Goal: Task Accomplishment & Management: Use online tool/utility

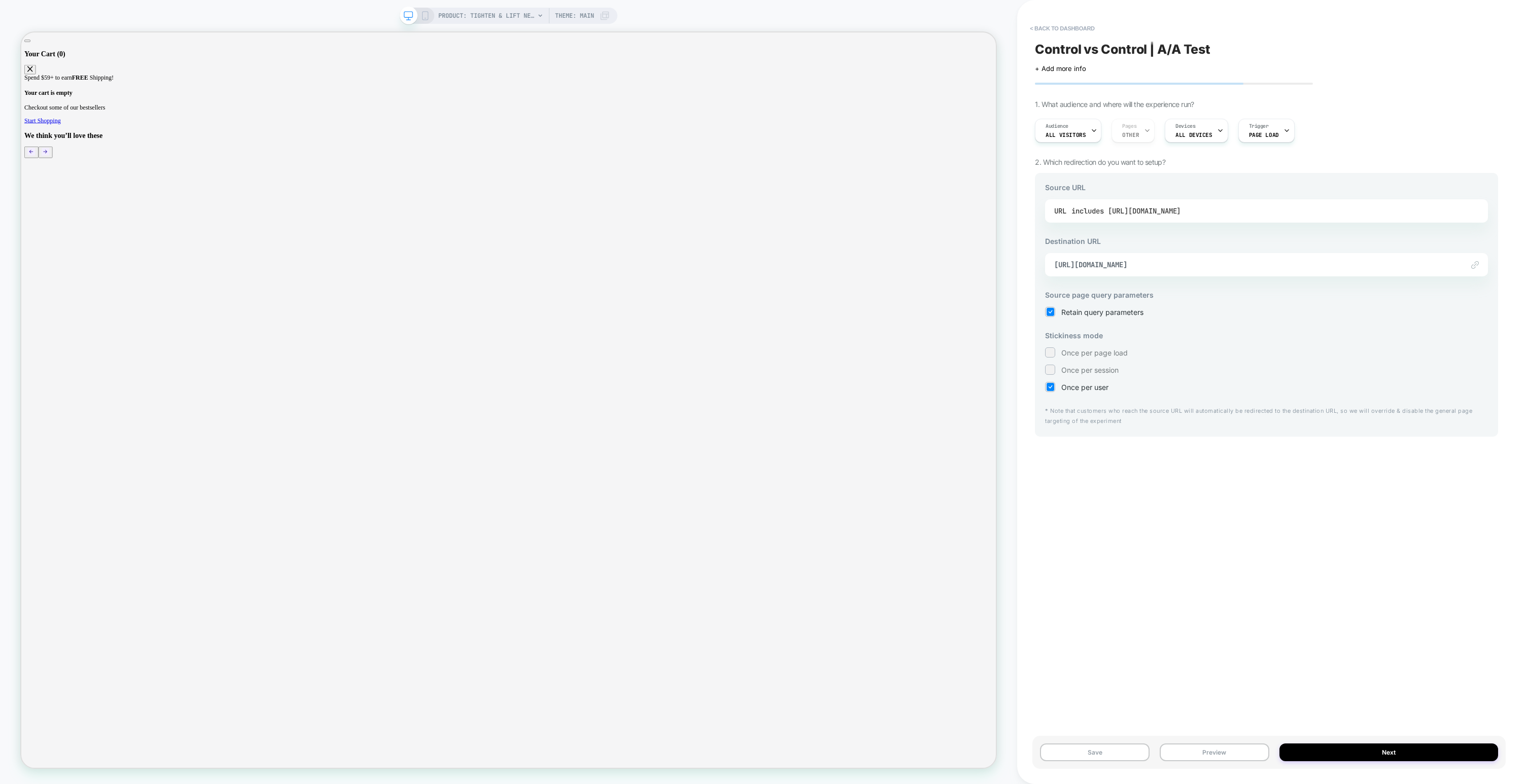
drag, startPoint x: 1194, startPoint y: 211, endPoint x: 1343, endPoint y: 217, distance: 149.1
click at [1343, 217] on div "URL includes [URL][DOMAIN_NAME]" at bounding box center [1267, 211] width 425 height 16
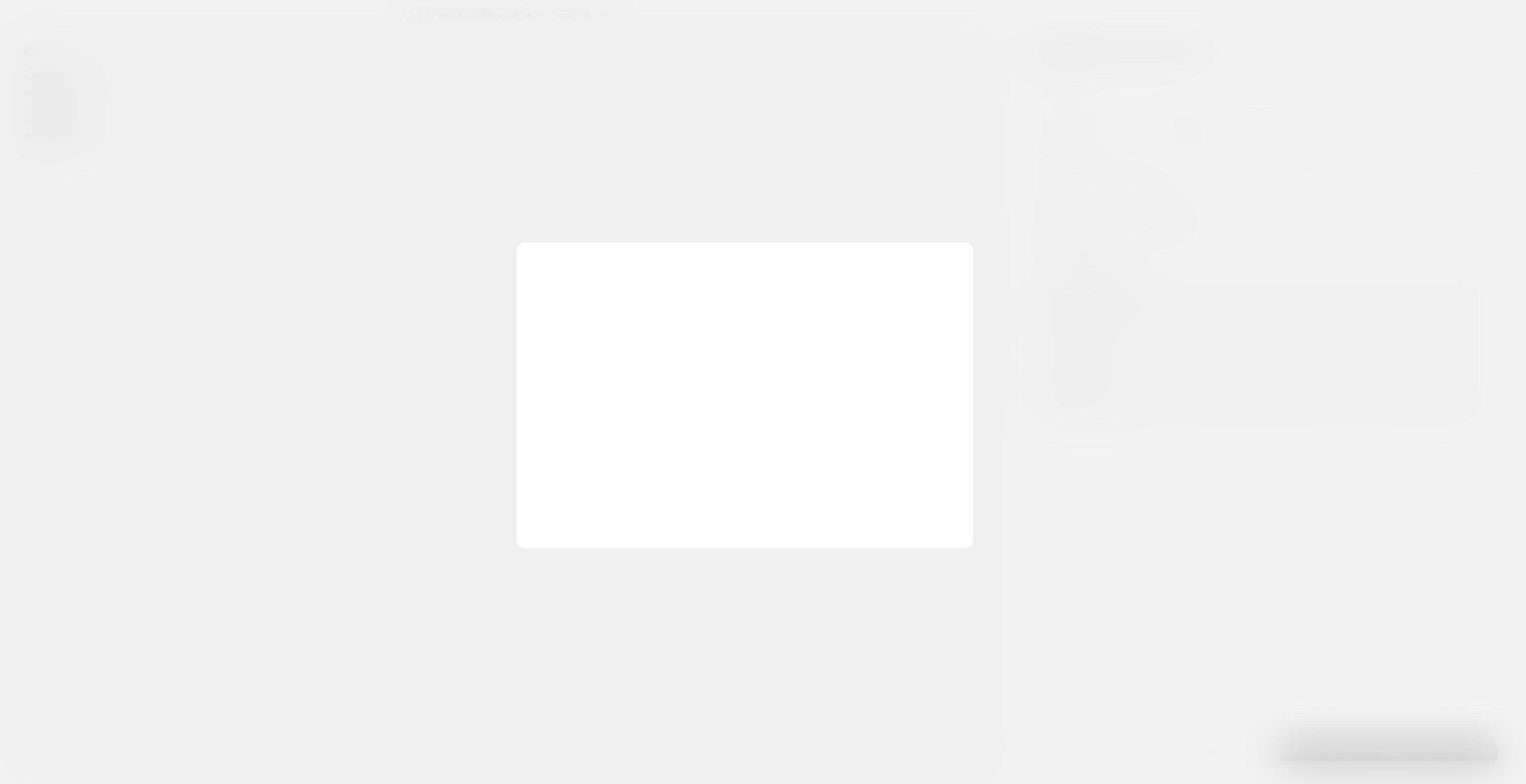
click at [1348, 212] on div at bounding box center [763, 392] width 1526 height 784
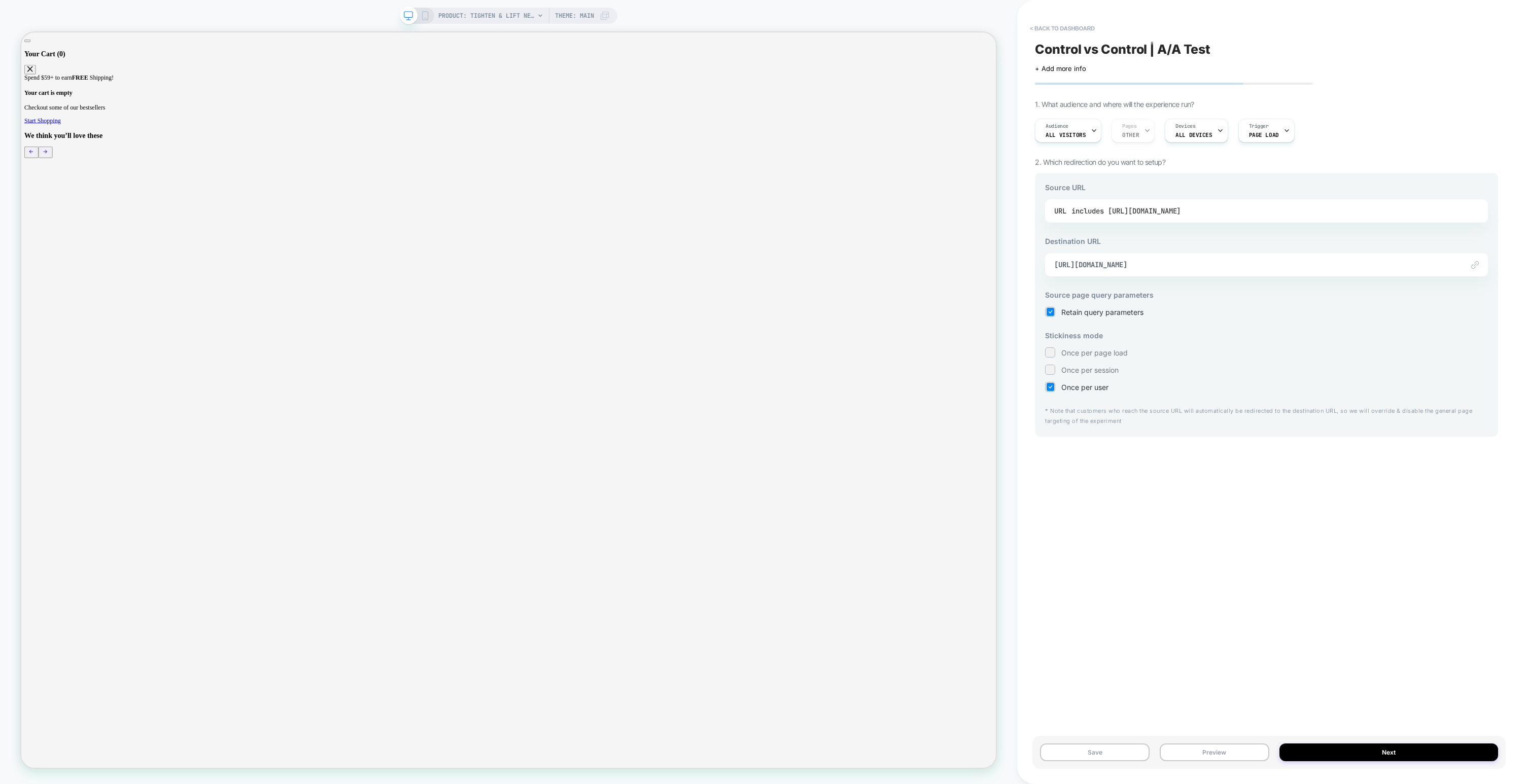
drag, startPoint x: 1190, startPoint y: 213, endPoint x: 1338, endPoint y: 212, distance: 148.0
click at [1181, 212] on div "includes [URL][DOMAIN_NAME]" at bounding box center [1126, 211] width 109 height 16
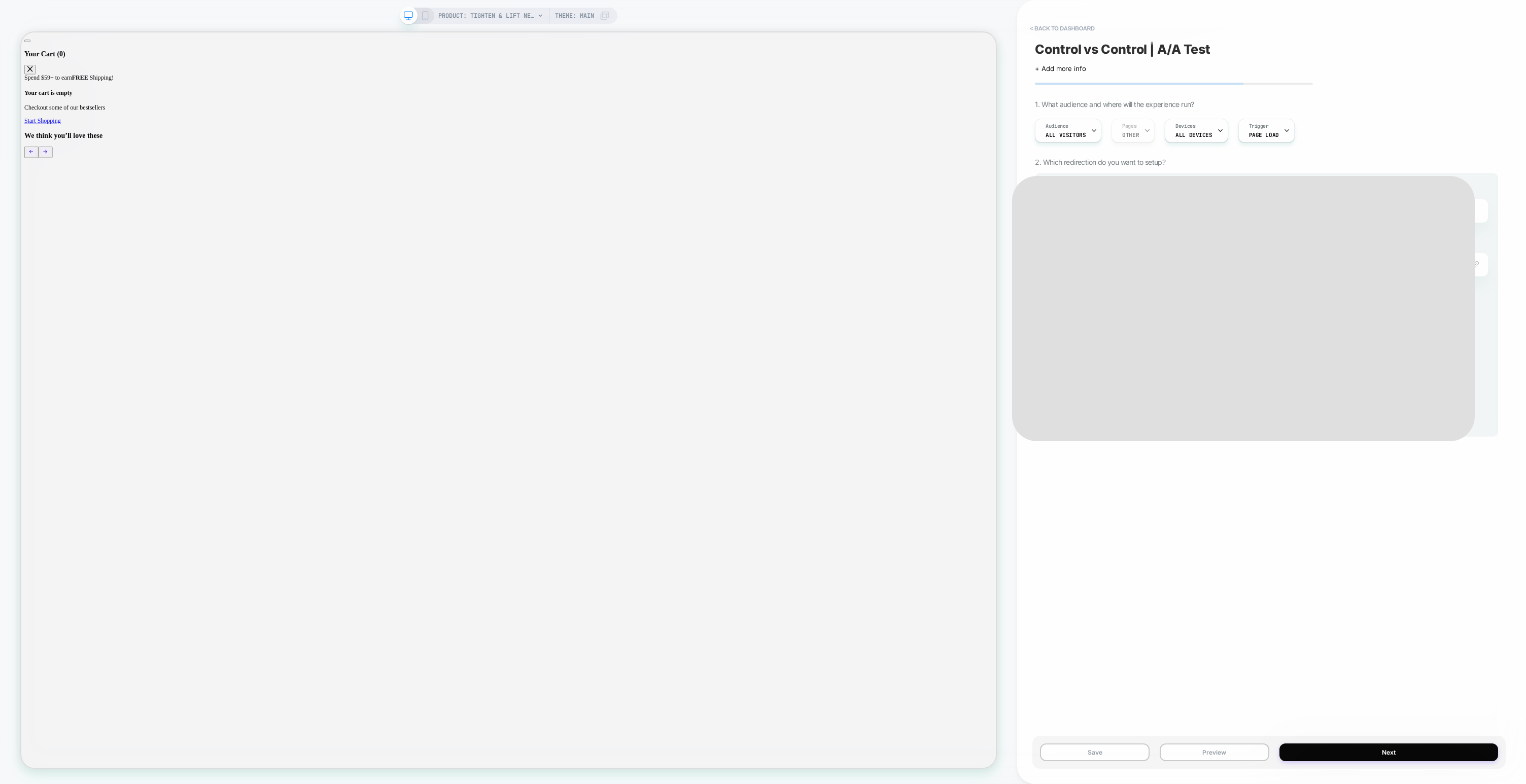
copy div "products/gp-tighten-lift-neck-cream"
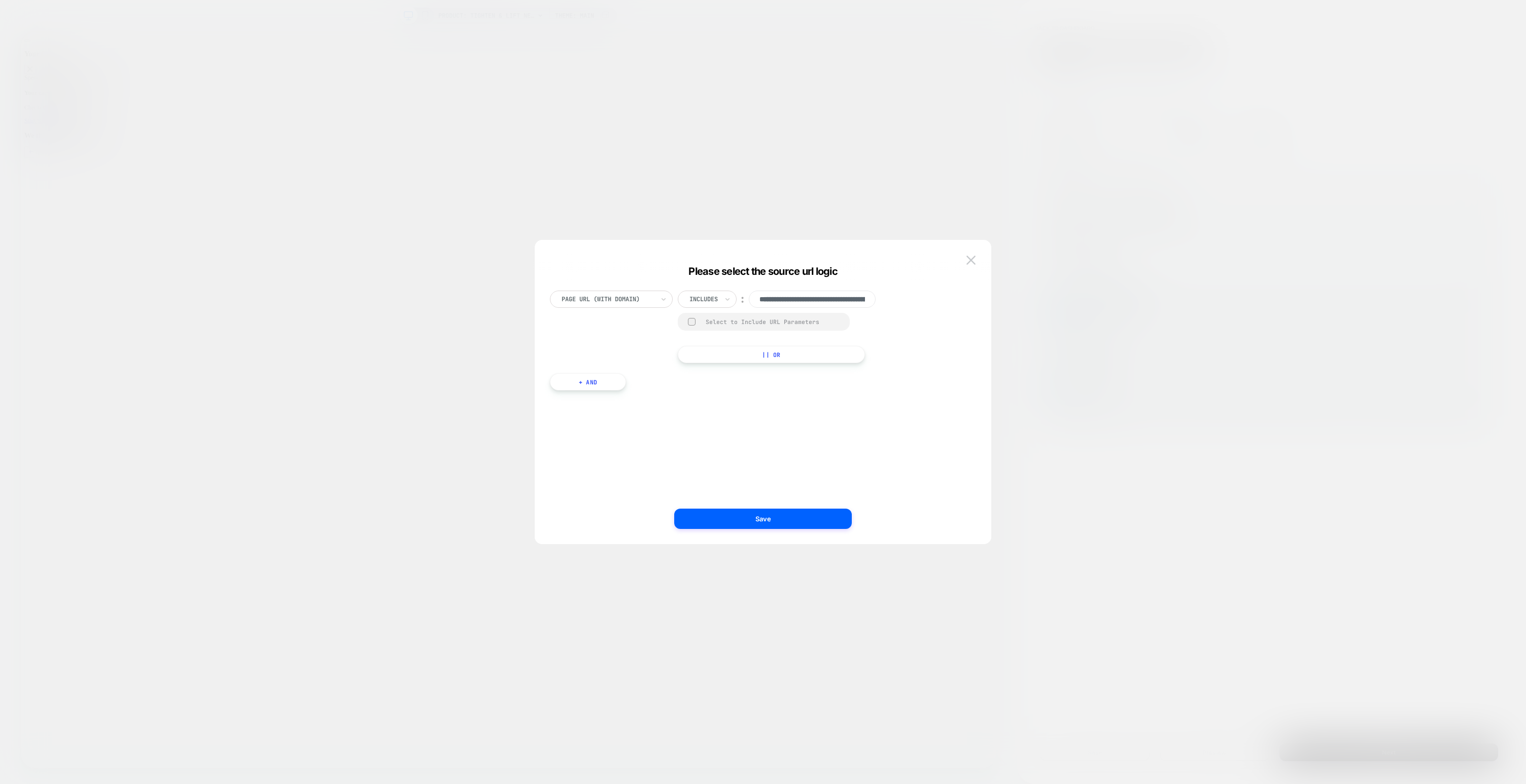
scroll to position [0, 125]
click at [973, 259] on img at bounding box center [971, 260] width 9 height 9
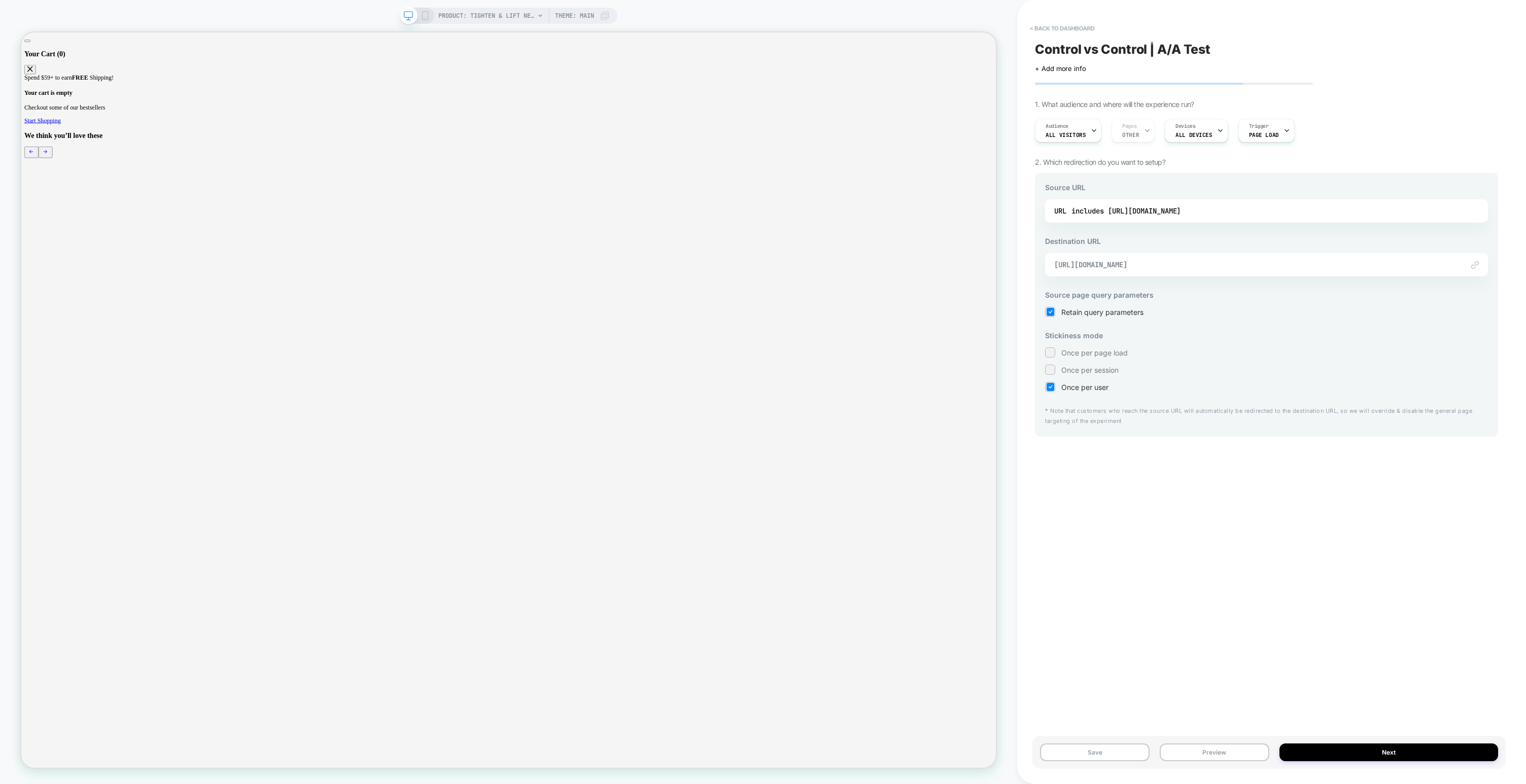
click at [1341, 263] on span "[URL][DOMAIN_NAME]" at bounding box center [1254, 264] width 400 height 9
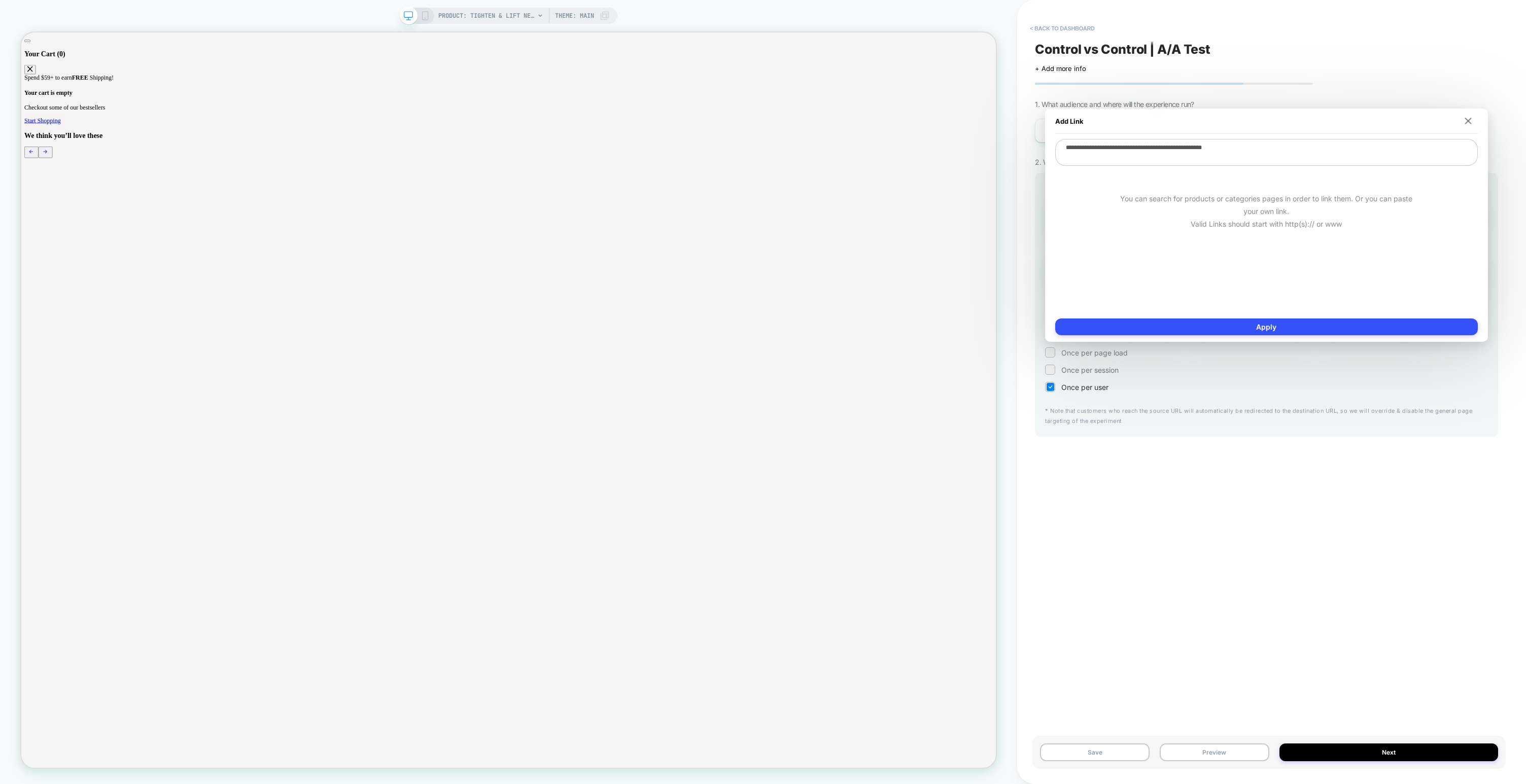
drag, startPoint x: 1136, startPoint y: 148, endPoint x: 1338, endPoint y: 147, distance: 202.0
click at [1338, 147] on textarea "**********" at bounding box center [1266, 152] width 423 height 27
paste textarea
type textarea "**********"
type textarea "*"
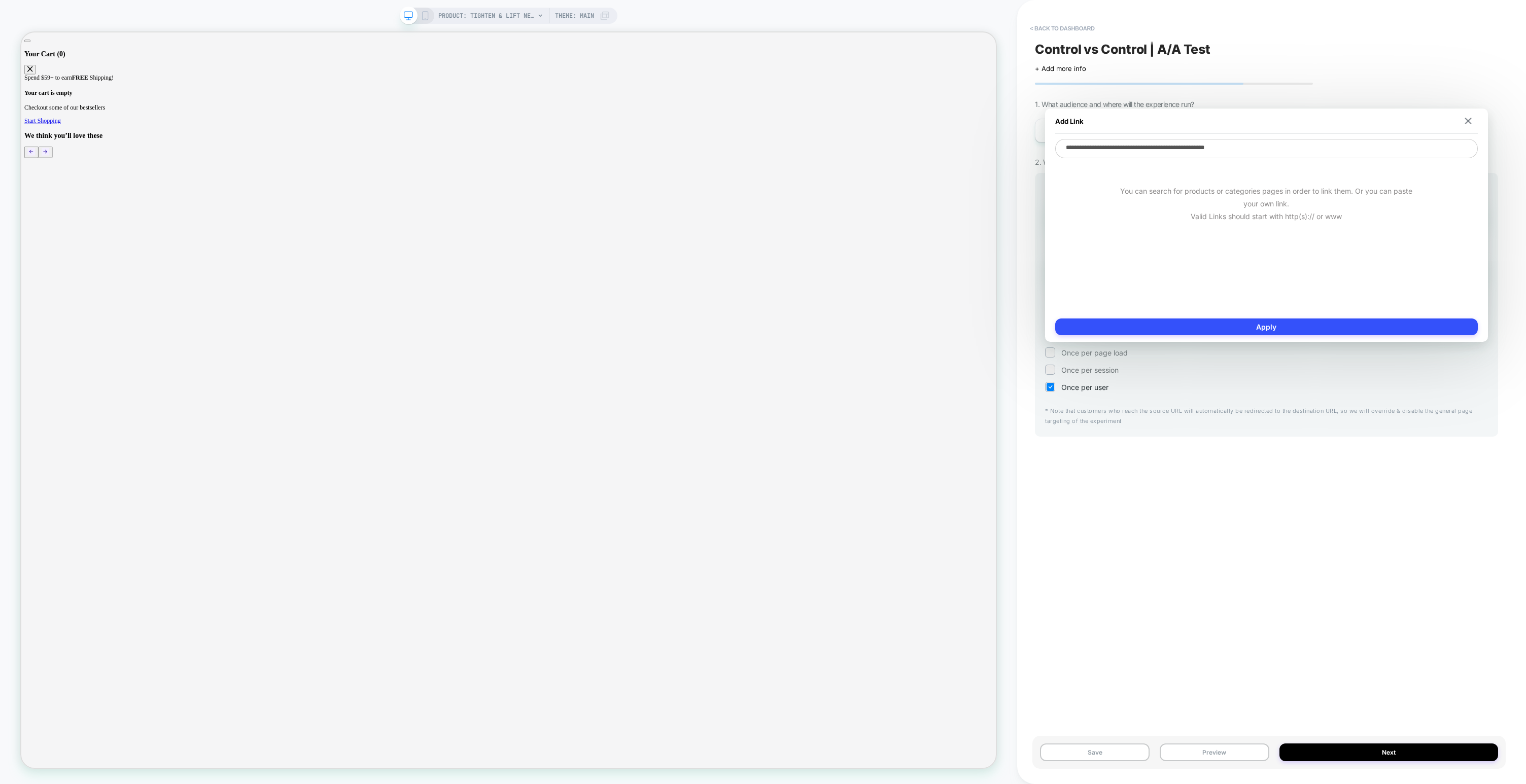
paste textarea "**********"
type textarea "**********"
type textarea "*"
type textarea "**********"
click at [1285, 328] on button "Apply" at bounding box center [1266, 326] width 423 height 16
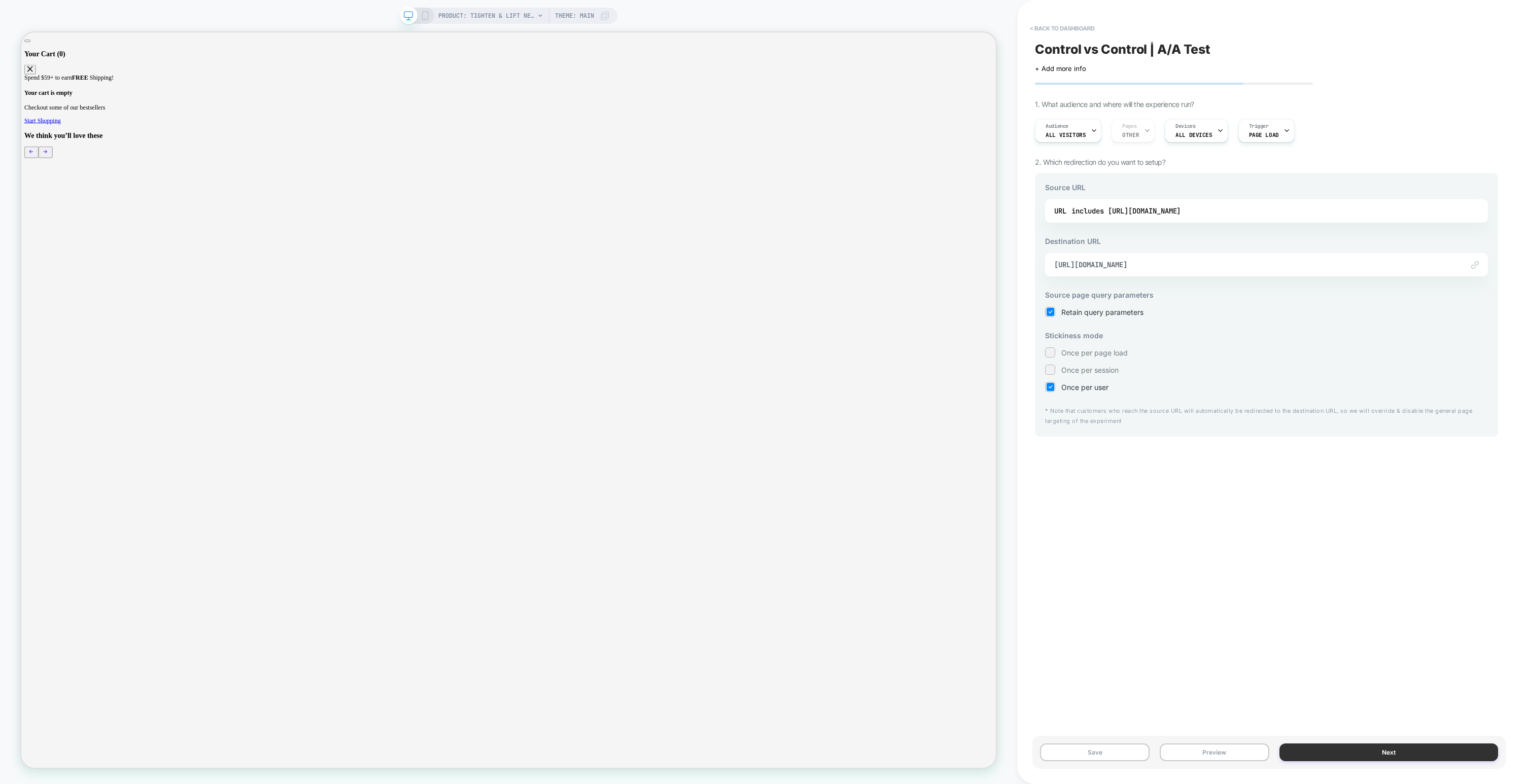
click at [1315, 750] on button "Next" at bounding box center [1389, 753] width 219 height 18
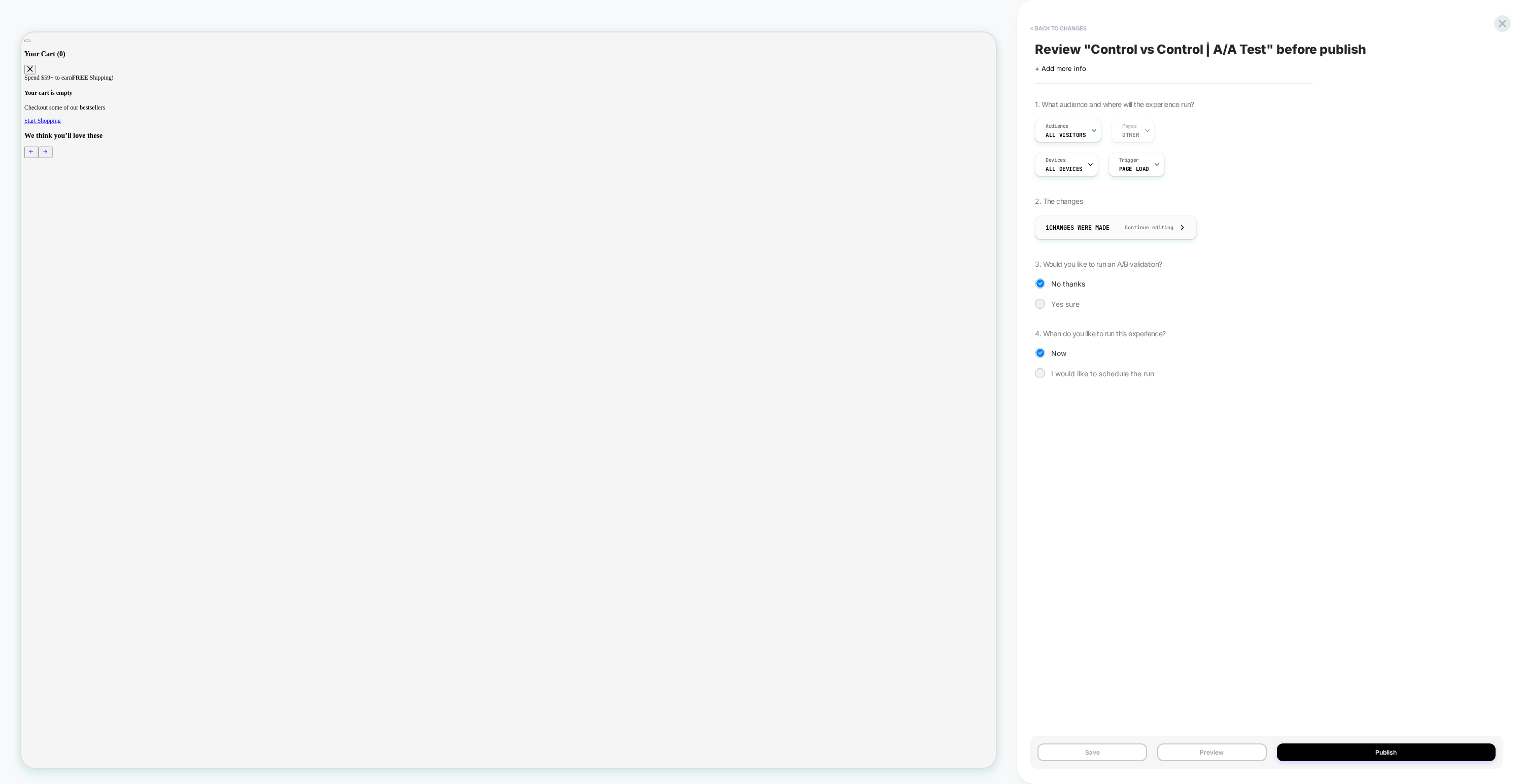
click at [1129, 225] on span "Continue editing" at bounding box center [1144, 227] width 59 height 7
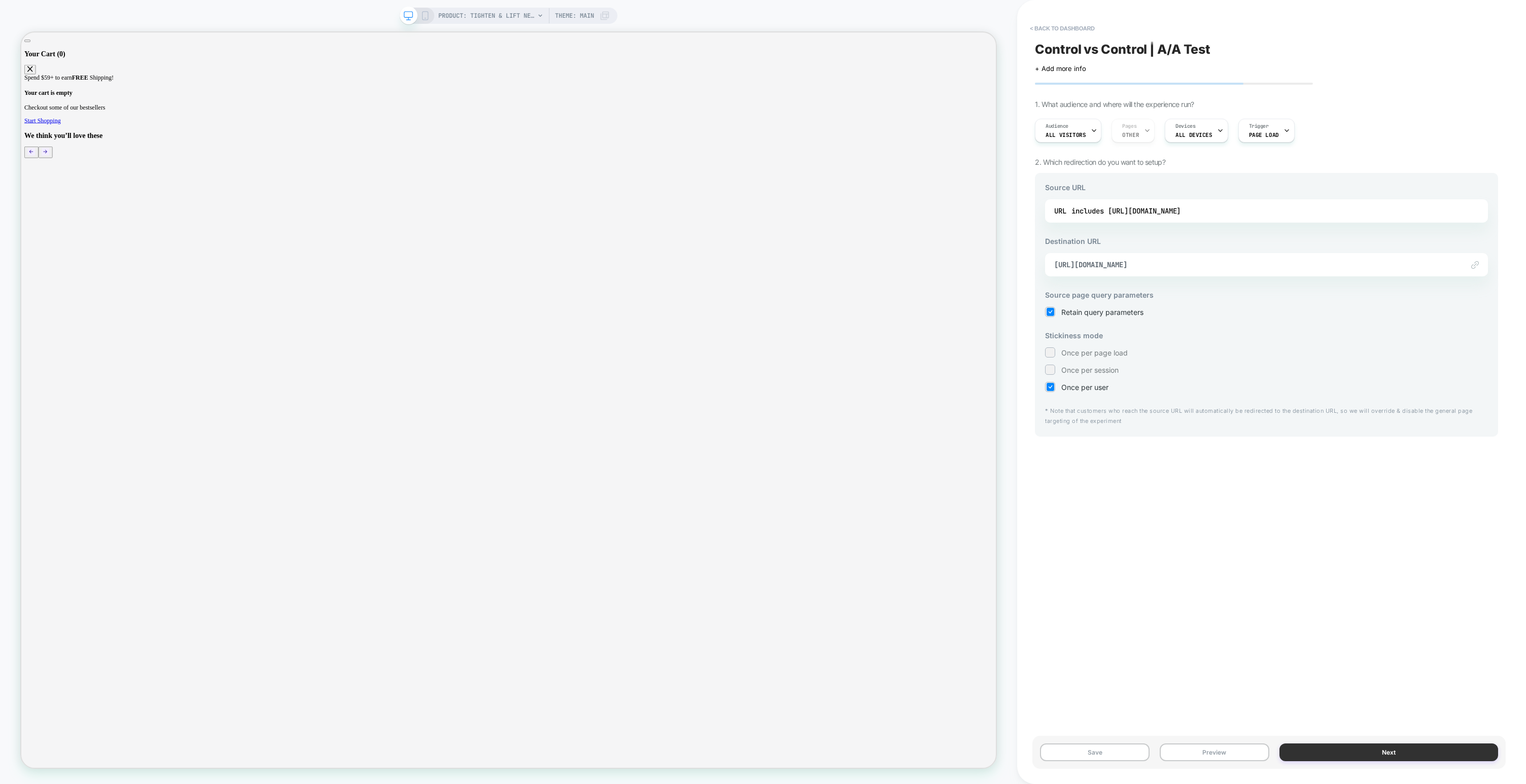
click at [1348, 752] on button "Next" at bounding box center [1389, 753] width 219 height 18
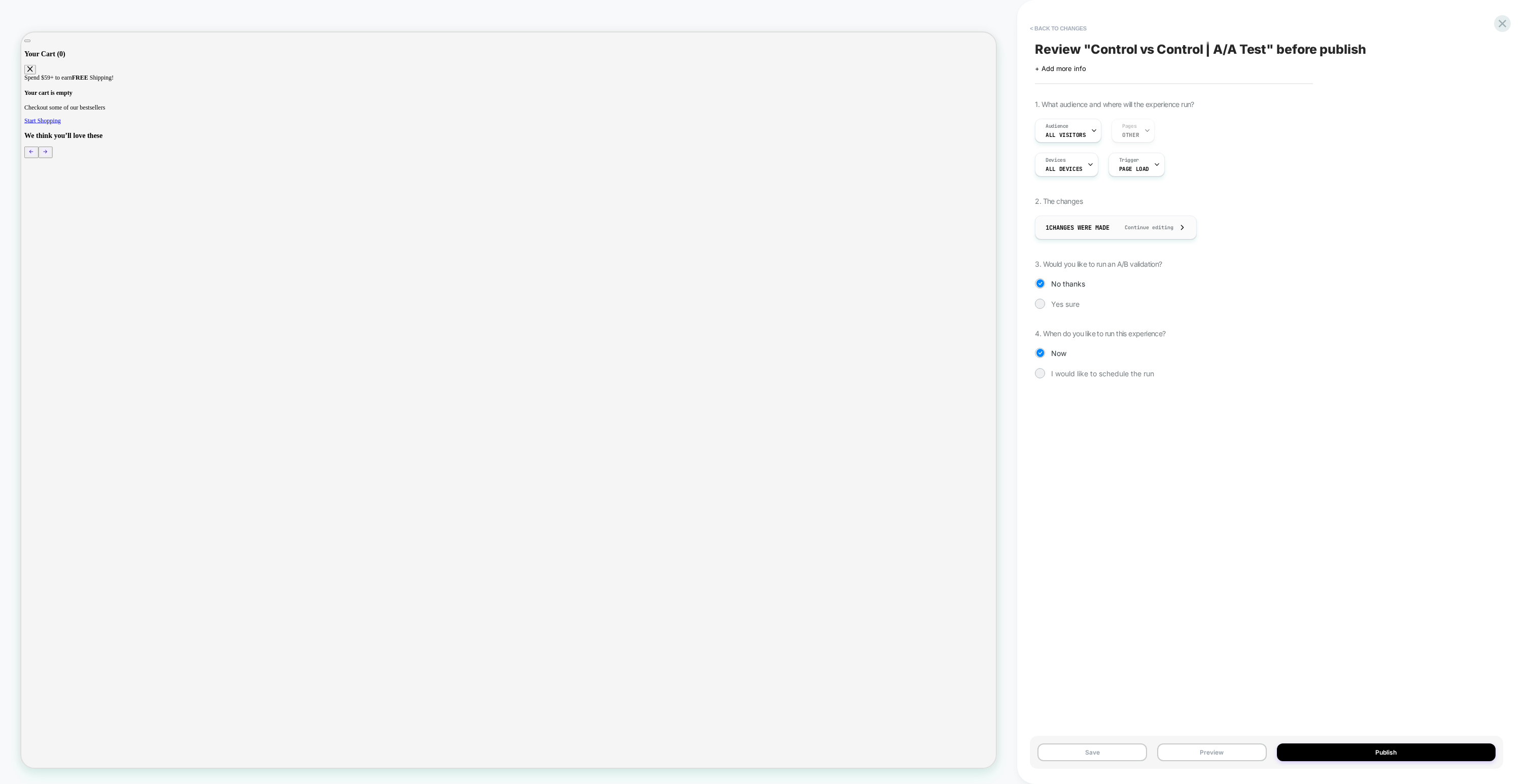
click at [1054, 227] on span "1 Changes were made" at bounding box center [1078, 228] width 64 height 8
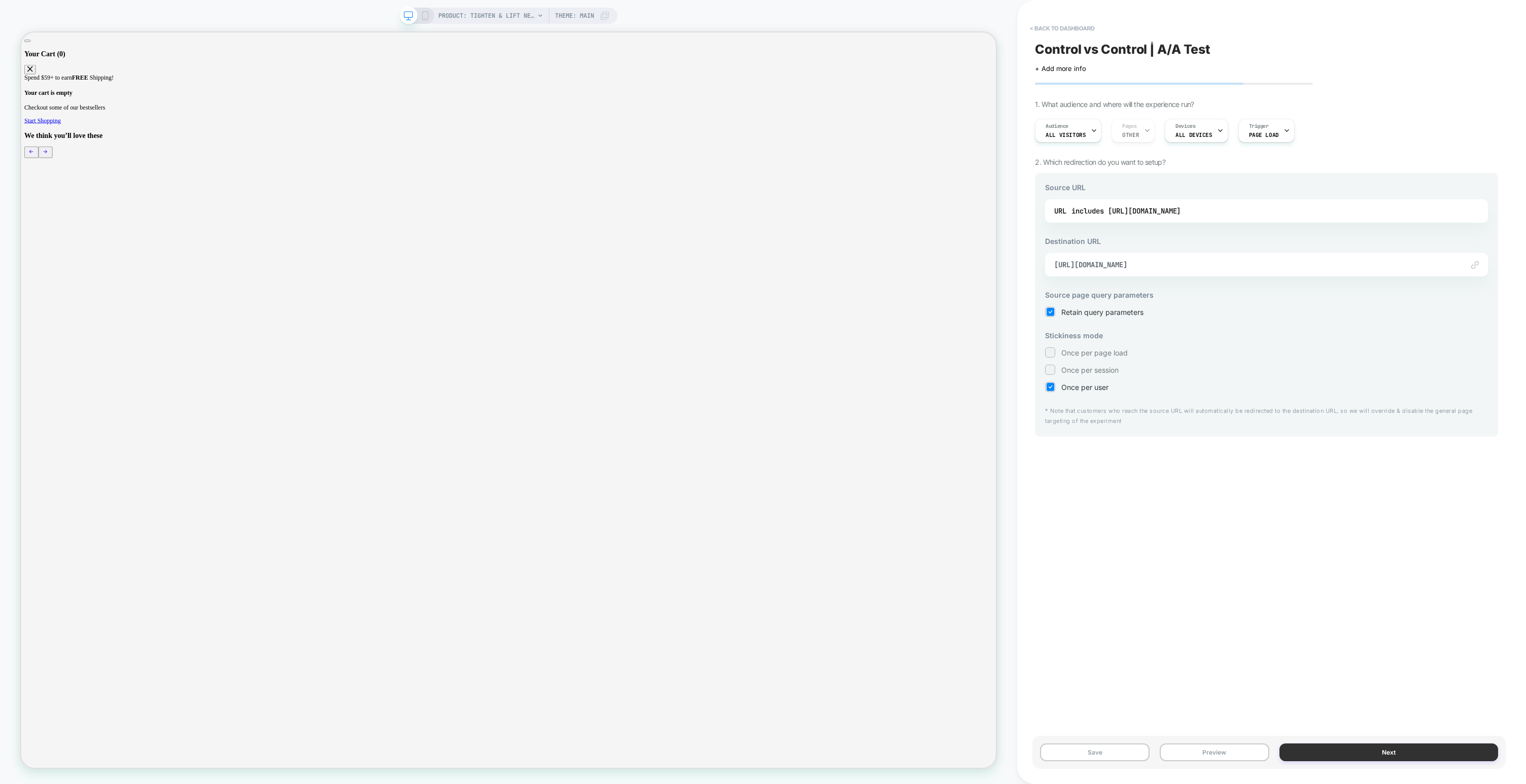
click at [1323, 756] on button "Next" at bounding box center [1389, 753] width 219 height 18
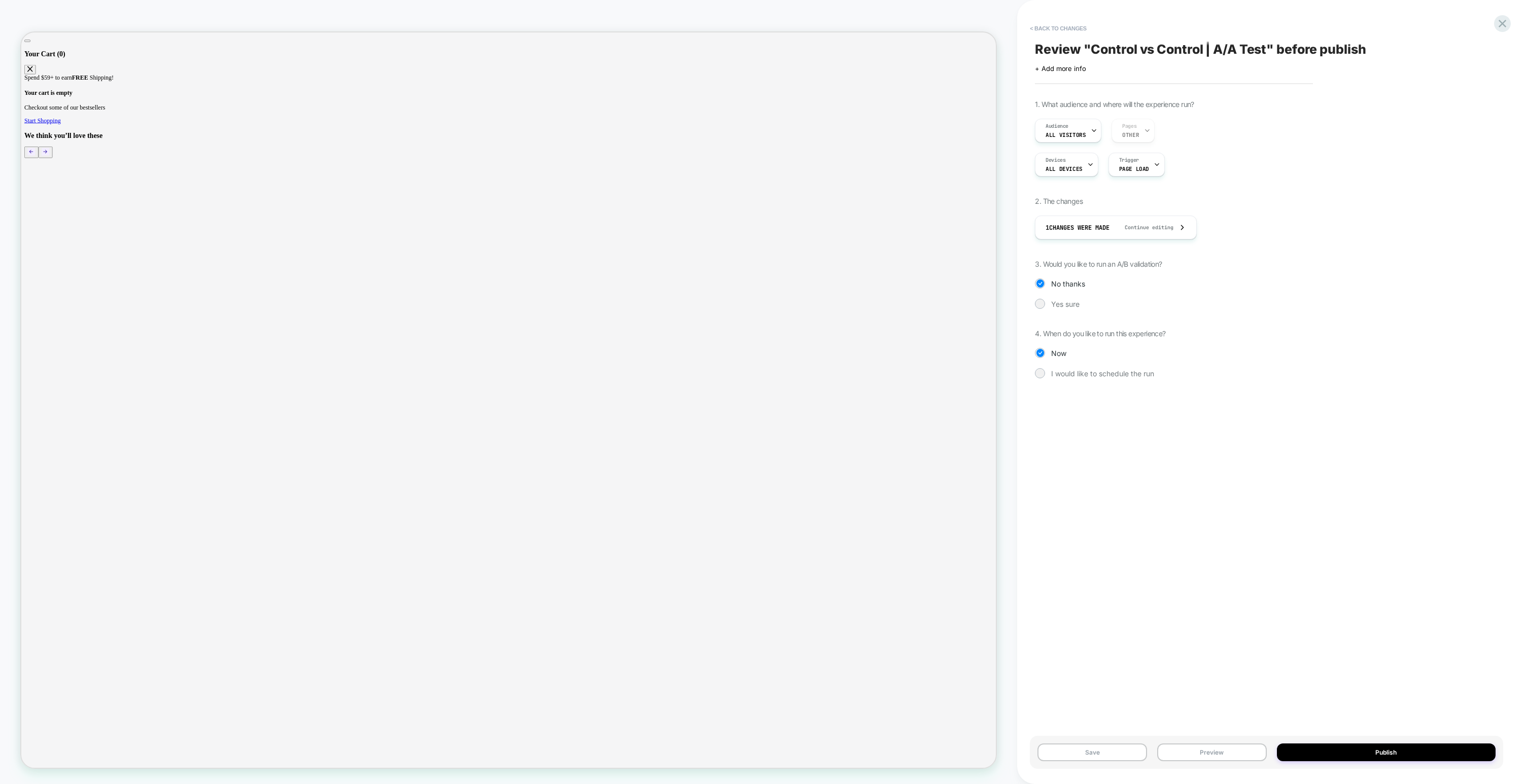
click at [1087, 262] on span "3. Would you like to run an A/B validation?" at bounding box center [1099, 264] width 127 height 9
click at [1039, 303] on div at bounding box center [1040, 303] width 7 height 7
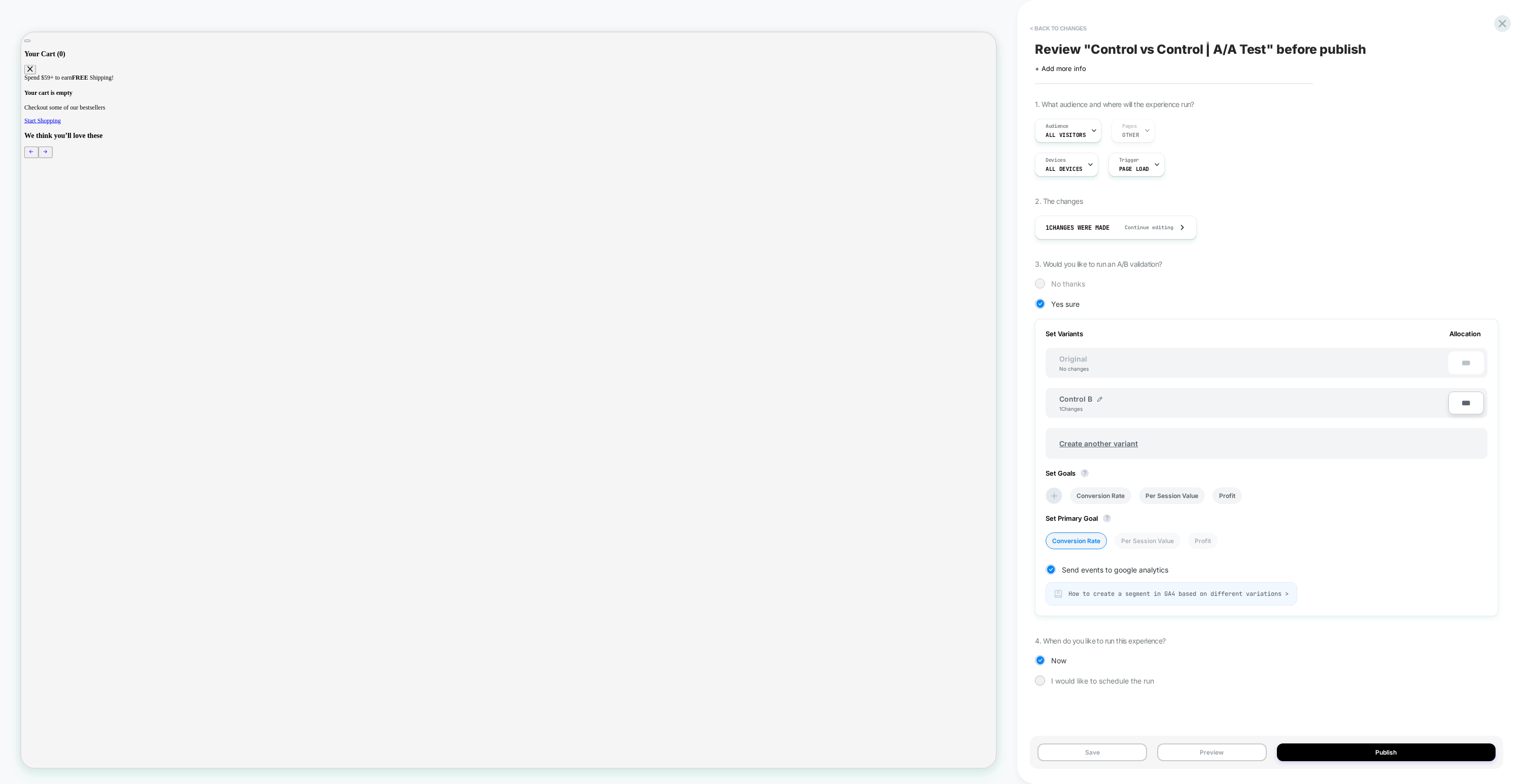
click at [1042, 281] on div at bounding box center [1040, 283] width 7 height 7
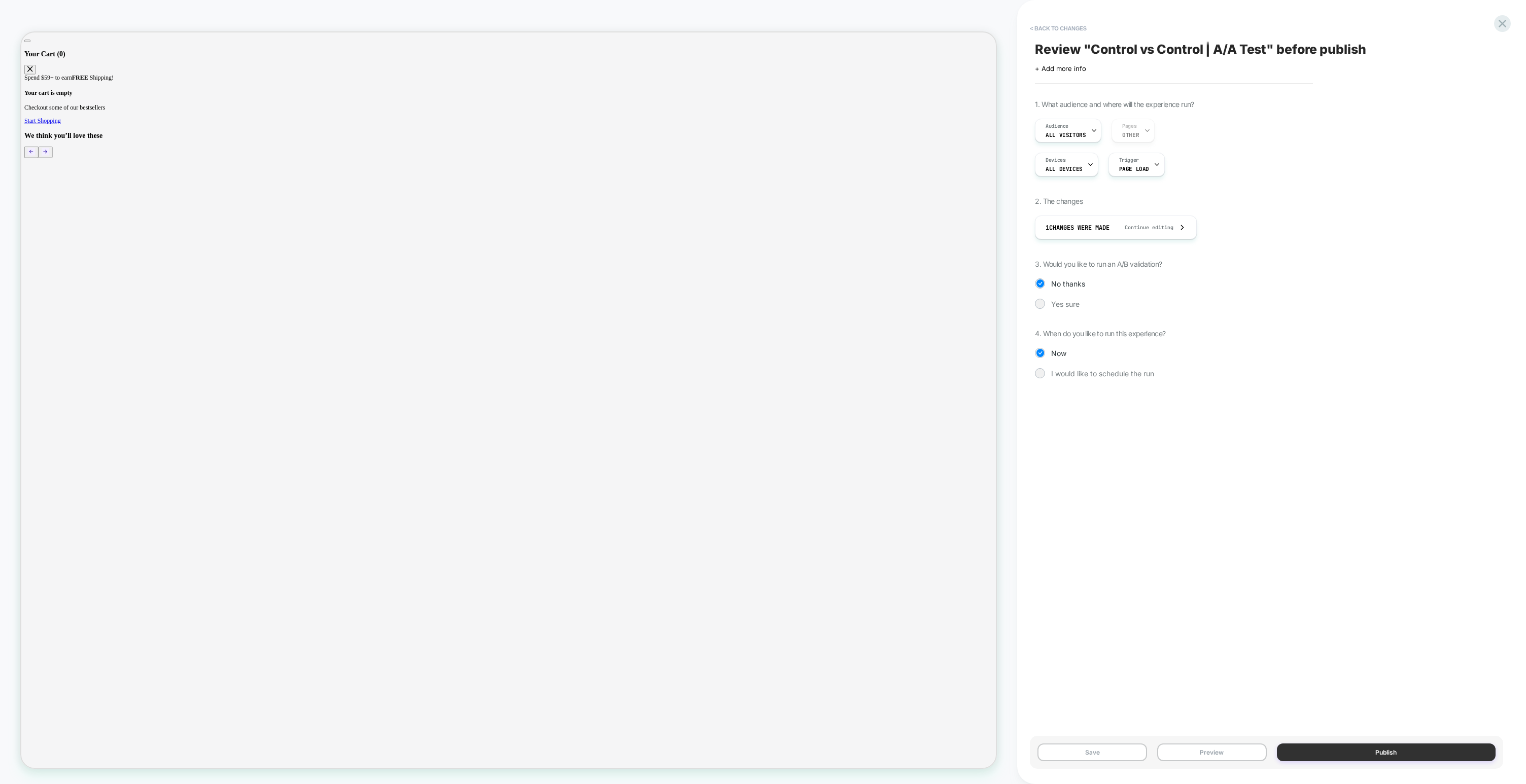
click at [1355, 757] on button "Publish" at bounding box center [1387, 753] width 219 height 18
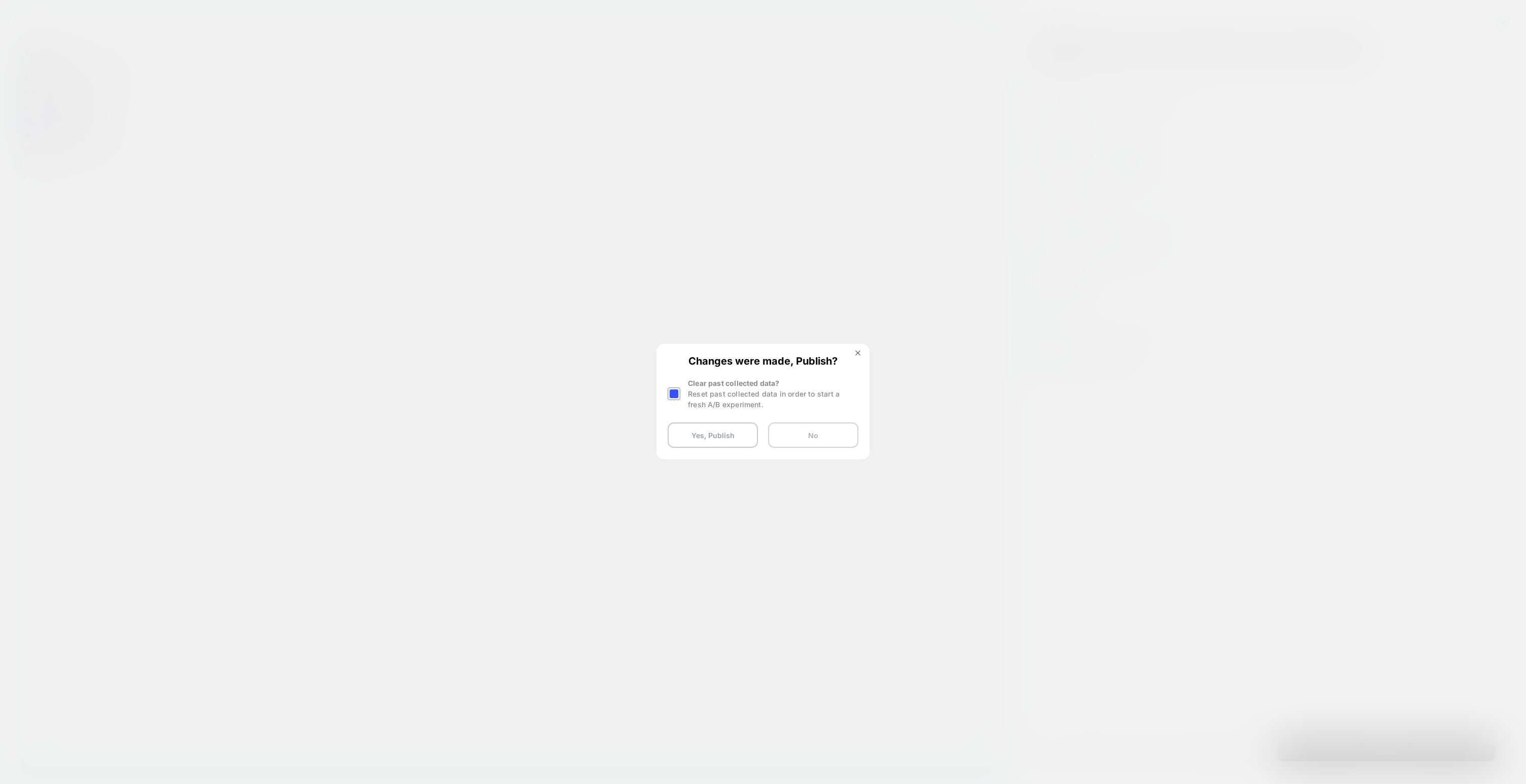
drag, startPoint x: 823, startPoint y: 435, endPoint x: 1070, endPoint y: 538, distance: 267.6
click at [823, 435] on button "No" at bounding box center [813, 435] width 90 height 25
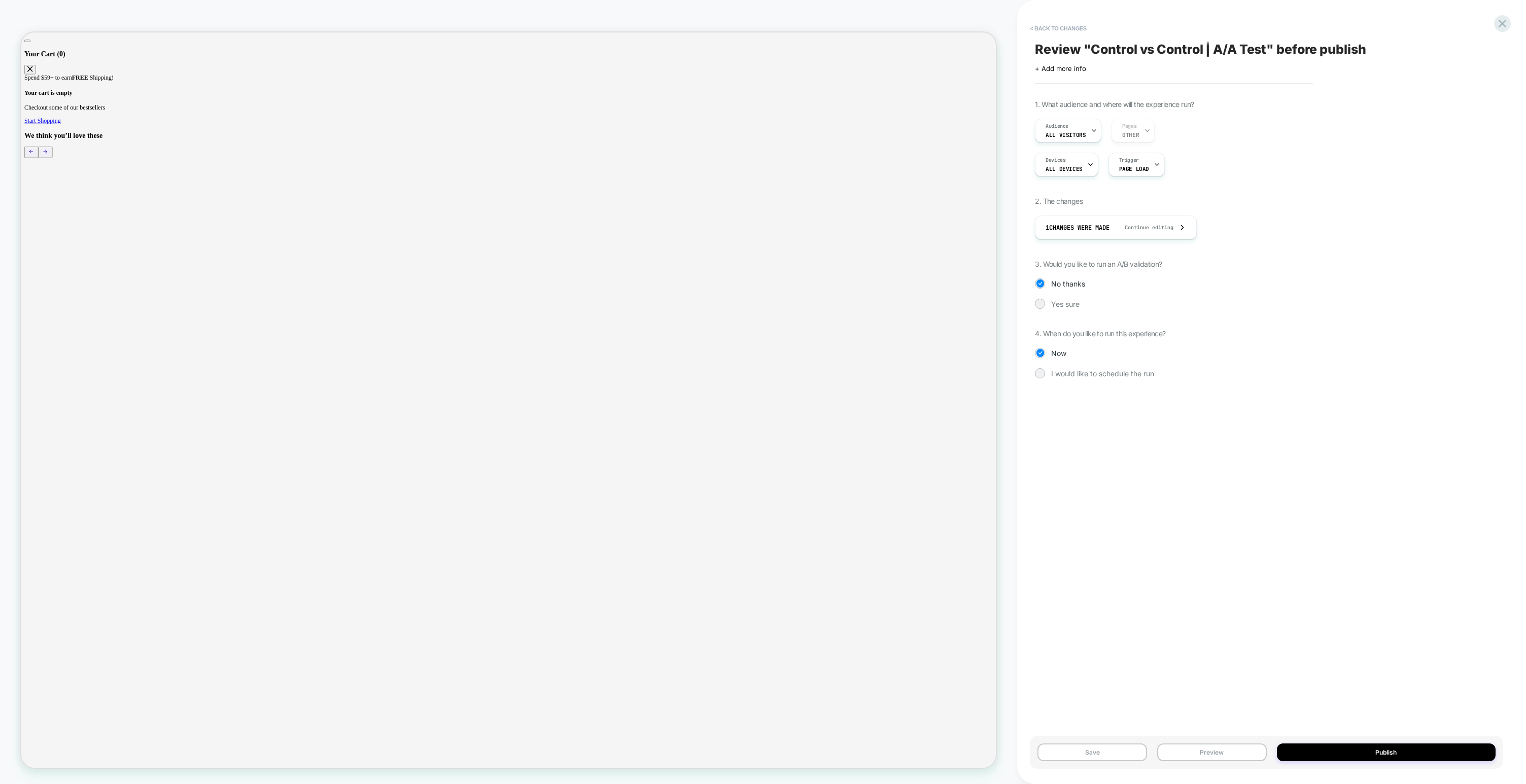
click at [1116, 430] on div "Review " Control vs Control | A/A Test " before publish Click to edit experienc…" at bounding box center [1267, 391] width 473 height 763
click at [1420, 759] on button "Publish" at bounding box center [1387, 753] width 219 height 18
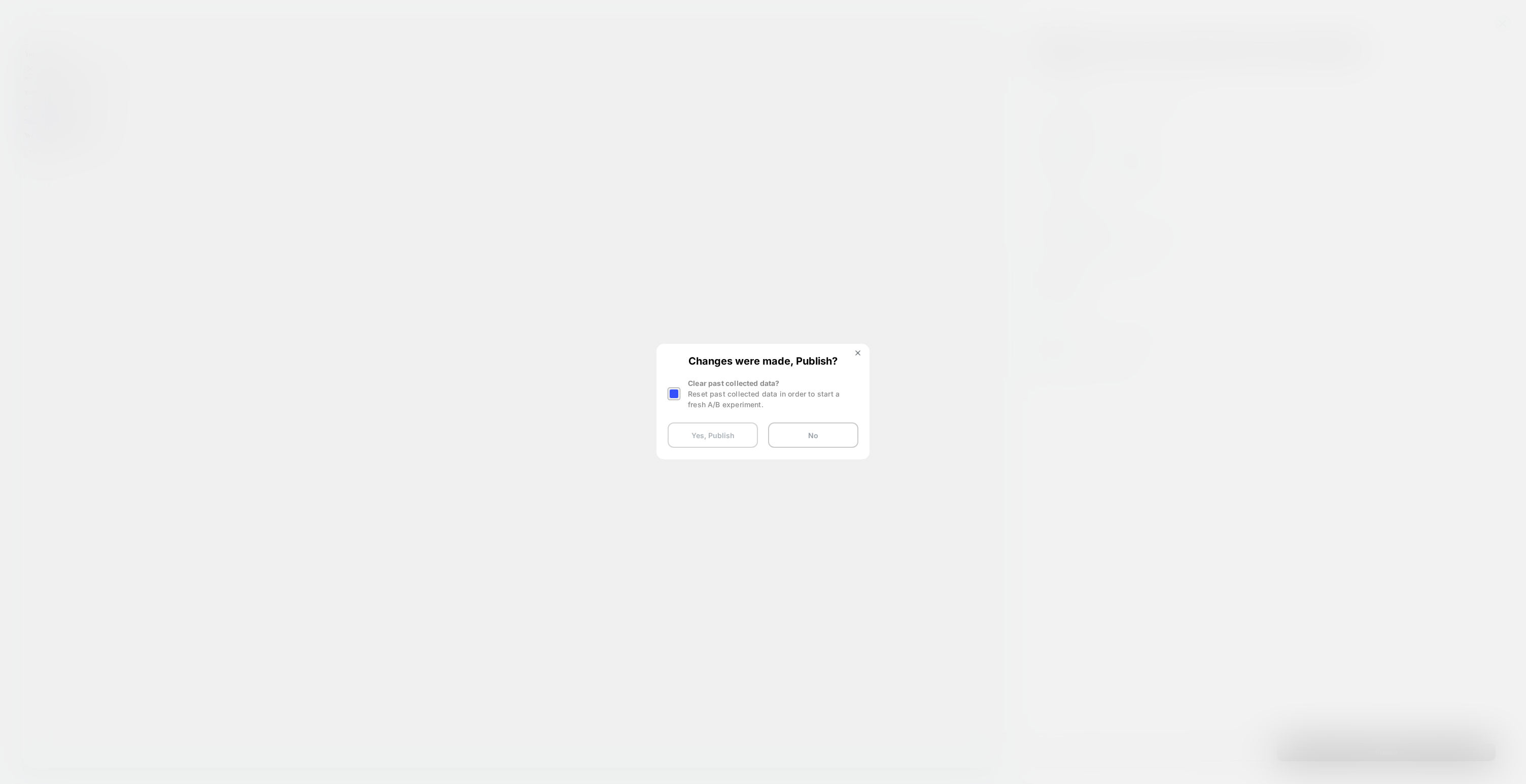
click at [732, 437] on button "Yes, Publish" at bounding box center [713, 435] width 90 height 25
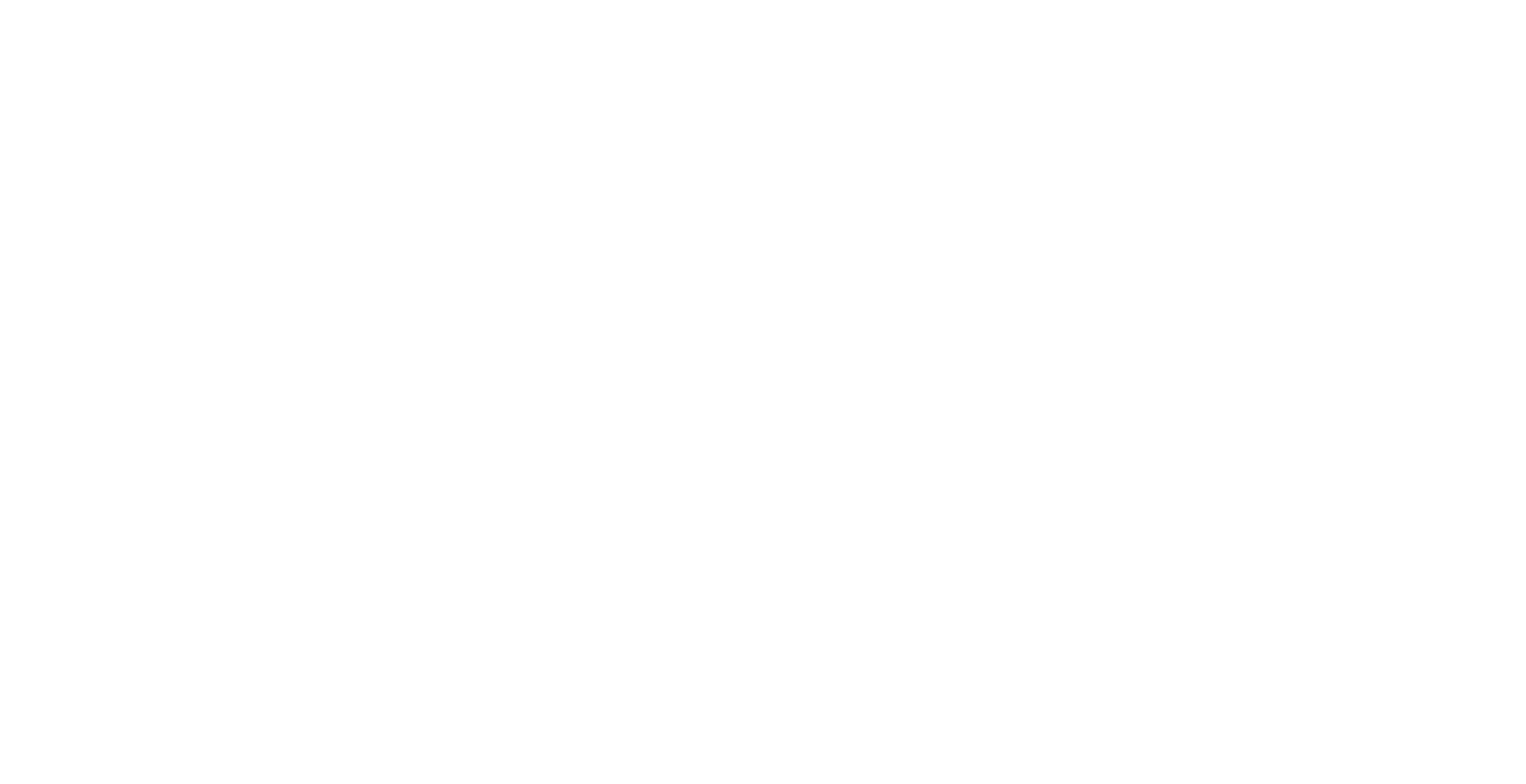
click at [699, 4] on html "Navigated to [DOMAIN_NAME] | No-code CRO for Shopify *" at bounding box center [763, 2] width 1526 height 4
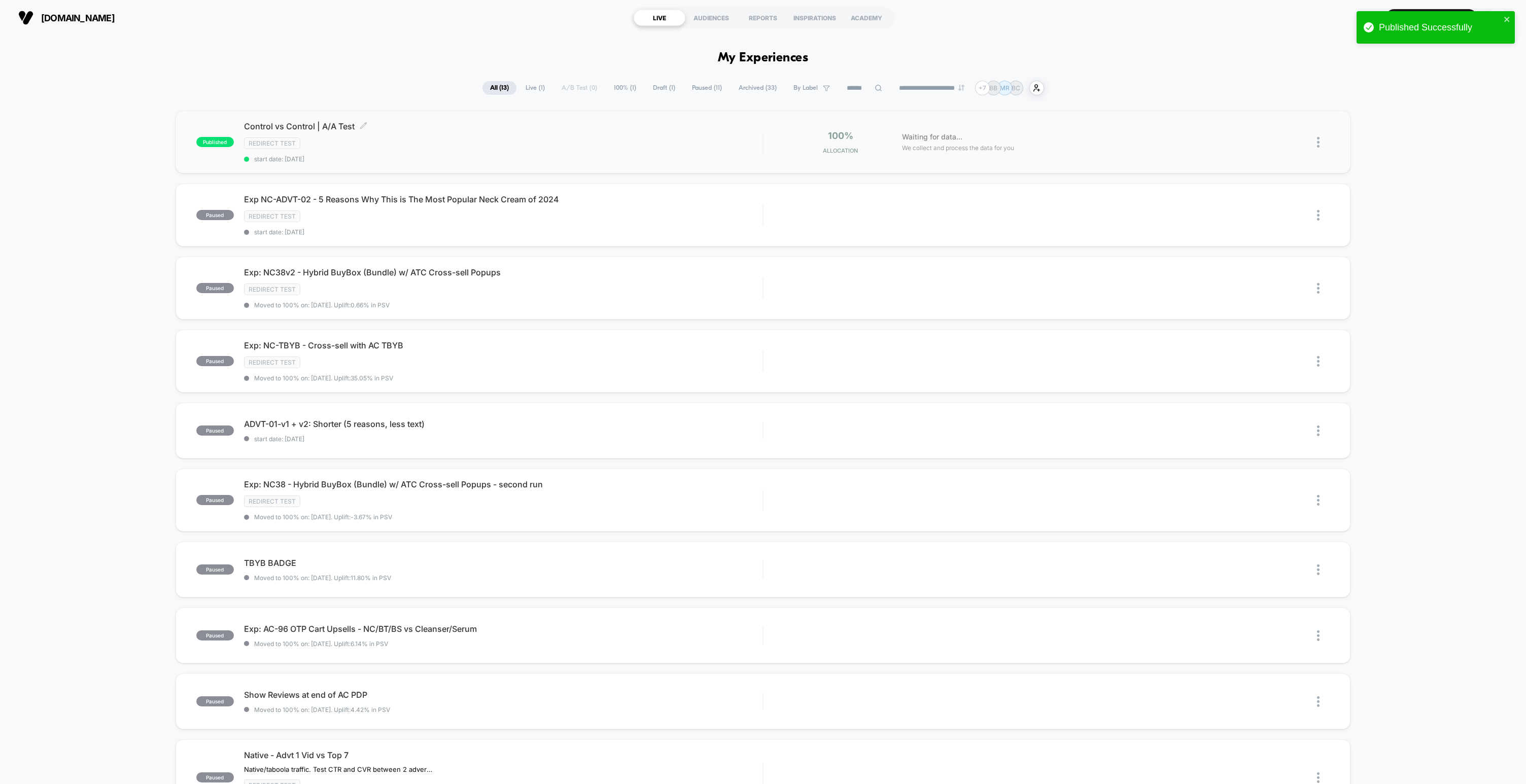
click at [531, 142] on div "Redirect Test" at bounding box center [503, 144] width 519 height 11
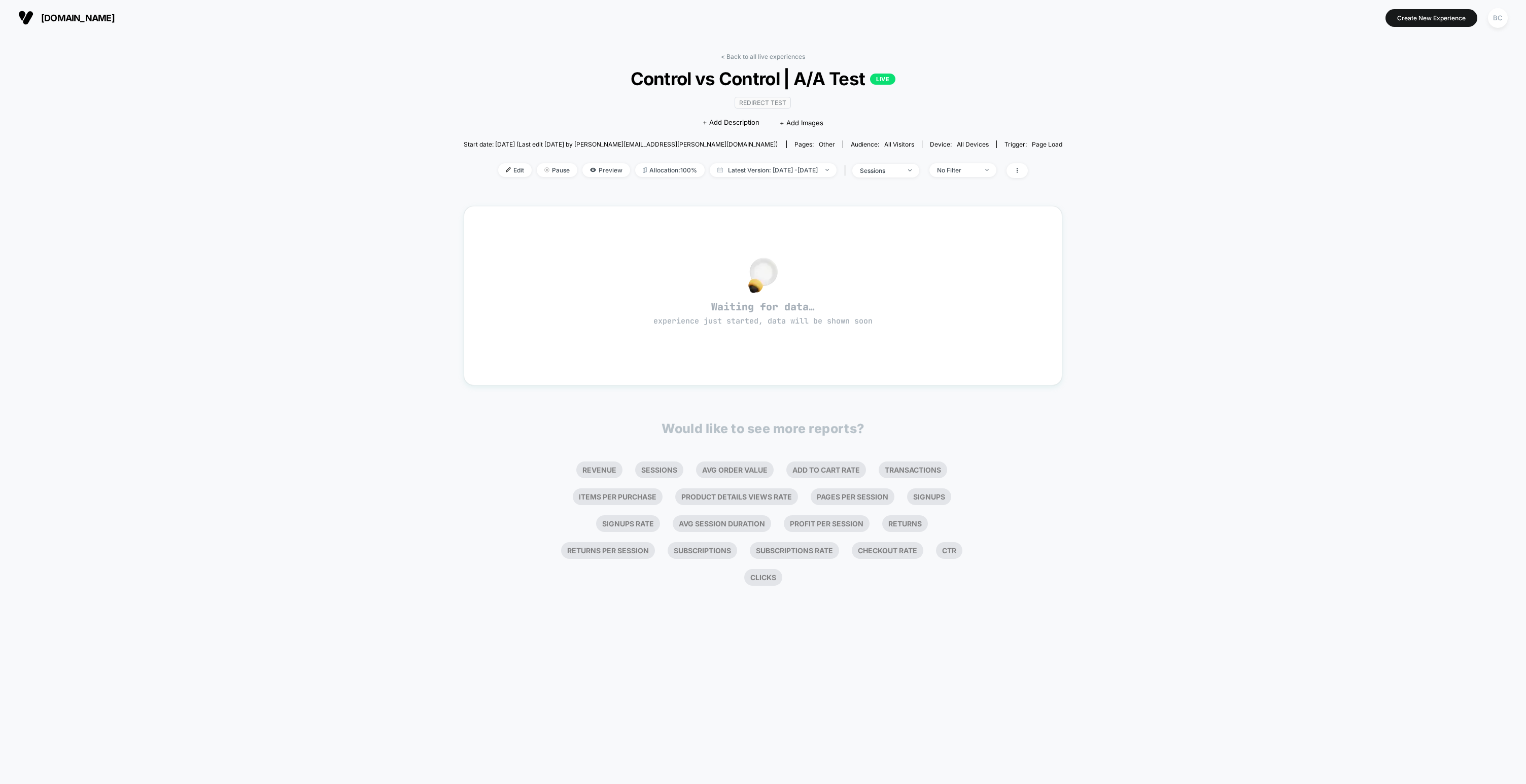
click at [611, 193] on div "< Back to all live experiences Control vs Control | A/A Test LIVE Redirect Test…" at bounding box center [763, 318] width 599 height 545
click at [585, 167] on span "Preview" at bounding box center [606, 170] width 48 height 14
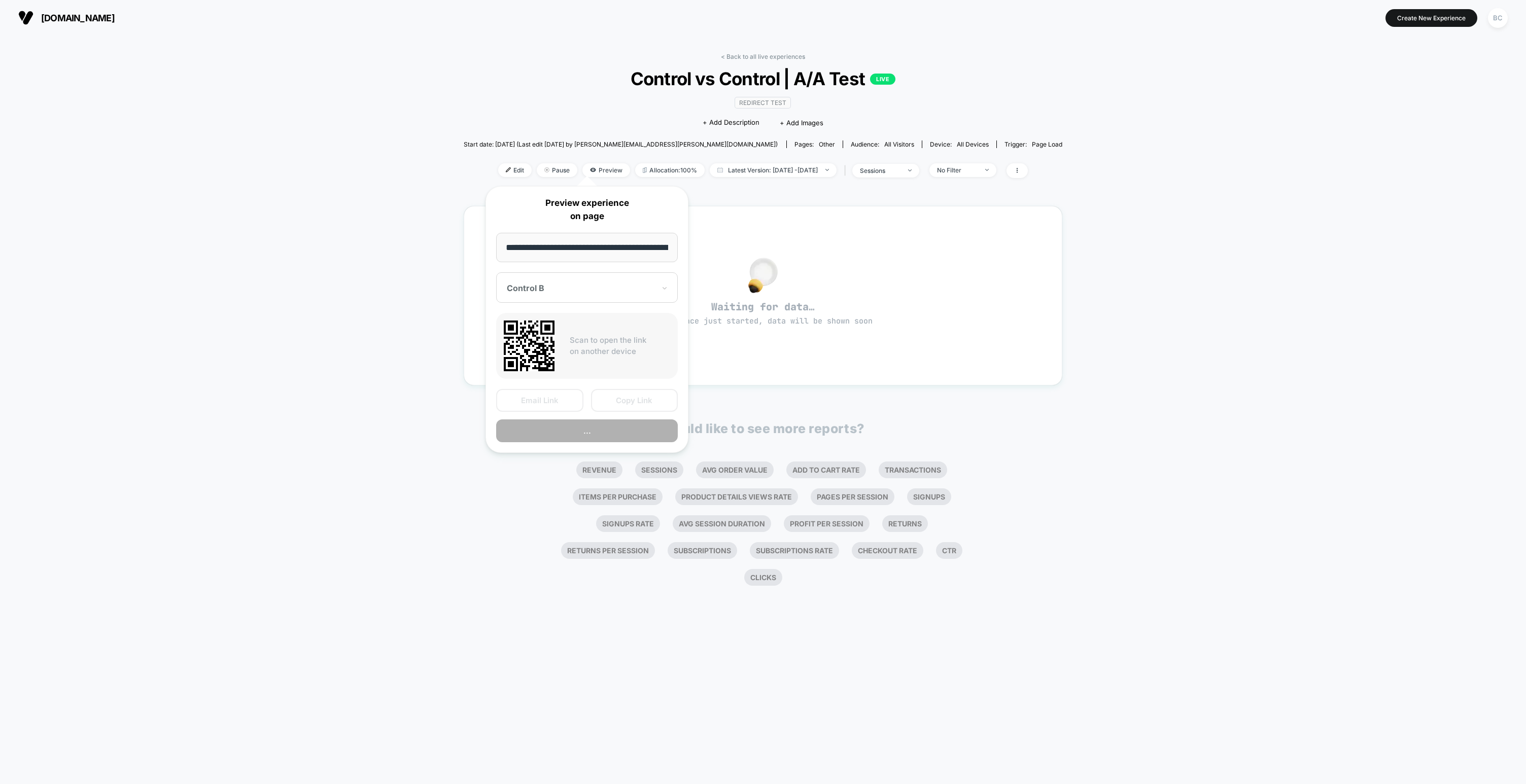
scroll to position [0, 57]
click at [611, 244] on input "**********" at bounding box center [587, 248] width 182 height 30
click at [623, 244] on input "**********" at bounding box center [587, 248] width 182 height 30
click at [1121, 325] on div "< Back to all live experiences Control vs Control | A/A Test LIVE Redirect Test…" at bounding box center [763, 409] width 1526 height 749
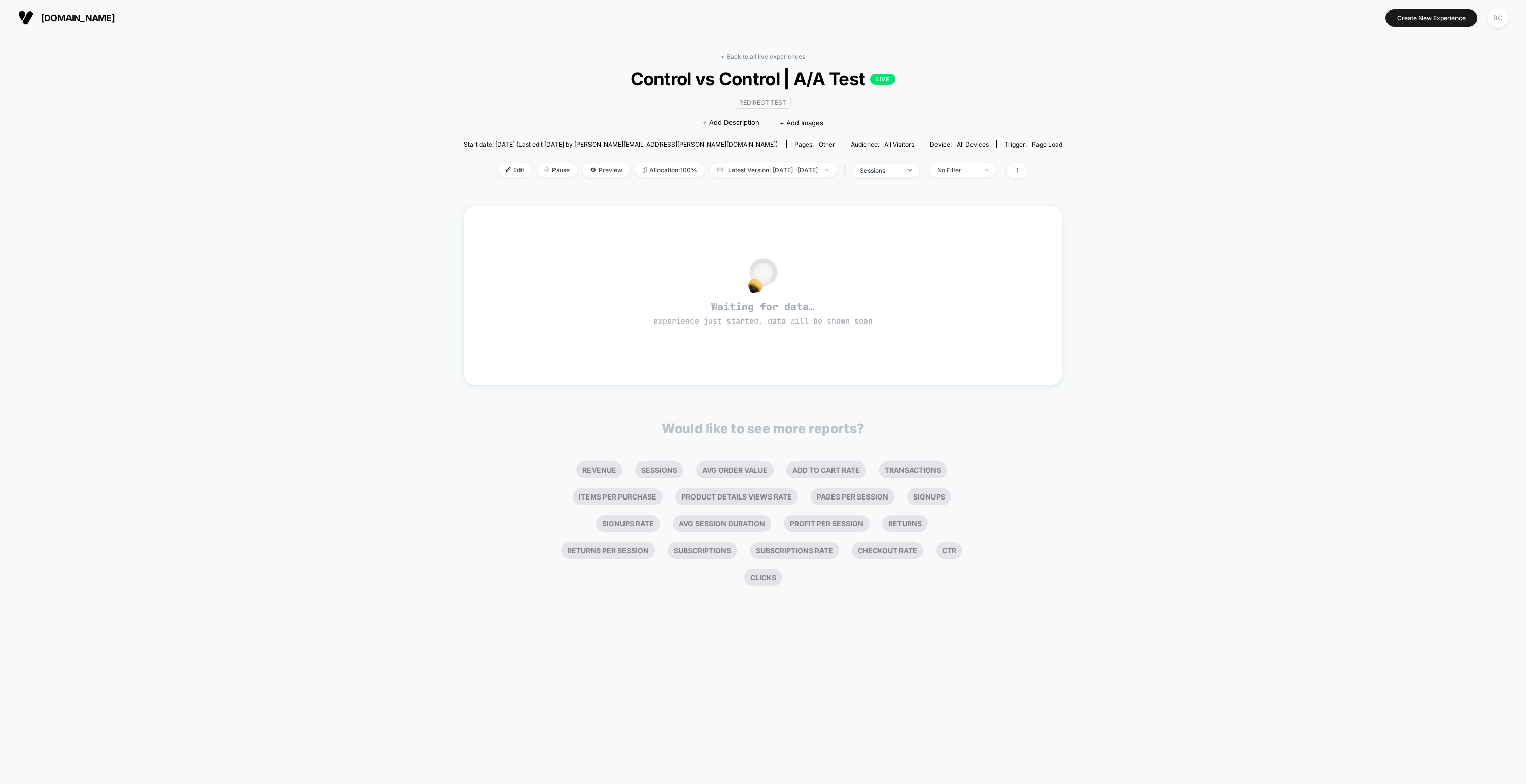
click at [452, 204] on div "< Back to all live experiences Control vs Control | A/A Test LIVE Redirect Test…" at bounding box center [763, 409] width 1526 height 749
click at [1406, 16] on button "Create New Experience" at bounding box center [1432, 18] width 92 height 18
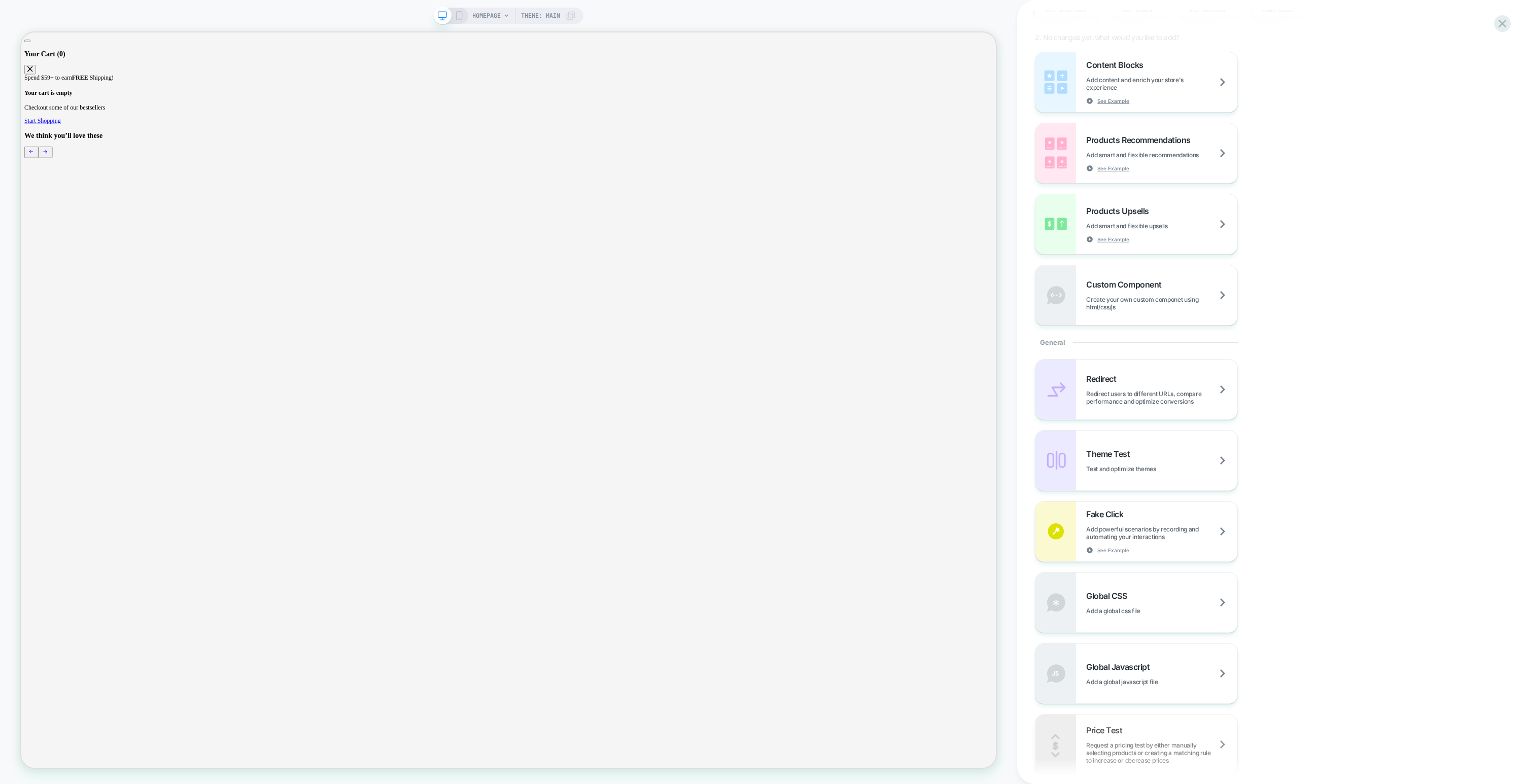
scroll to position [126, 0]
click at [1149, 304] on span "Create your own custom componet using html/css/js" at bounding box center [1162, 302] width 151 height 16
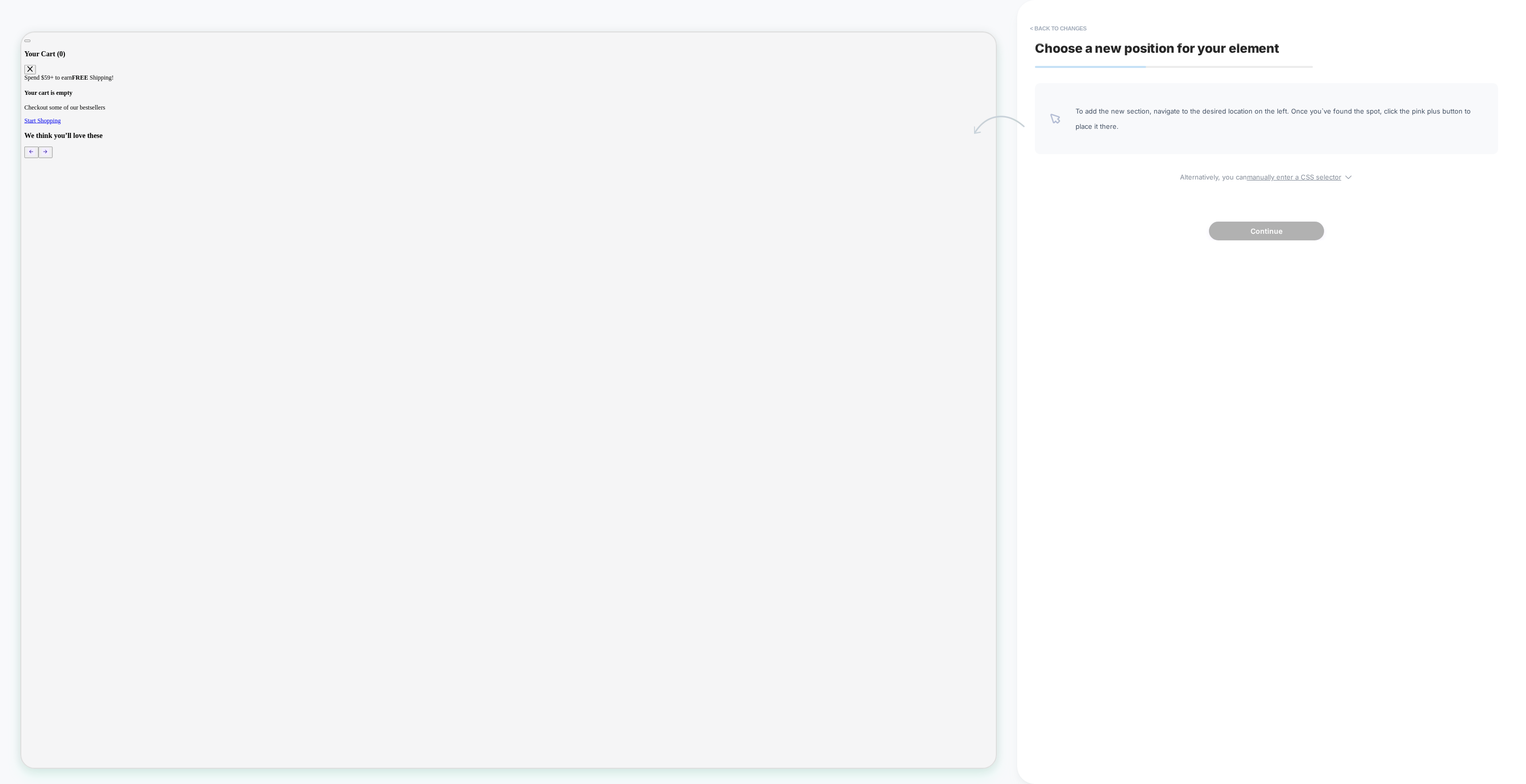
click at [1120, 116] on span "To add the new section, navigate to the desired location on the left. Once you`…" at bounding box center [1279, 118] width 408 height 30
click at [1304, 180] on u "manually enter a CSS selector" at bounding box center [1294, 177] width 94 height 8
select select "*******"
click at [1304, 180] on u "manually enter a CSS selector" at bounding box center [1294, 177] width 94 height 8
click at [1124, 103] on span "To add the new section, navigate to the desired location on the left. Once you`…" at bounding box center [1279, 118] width 408 height 30
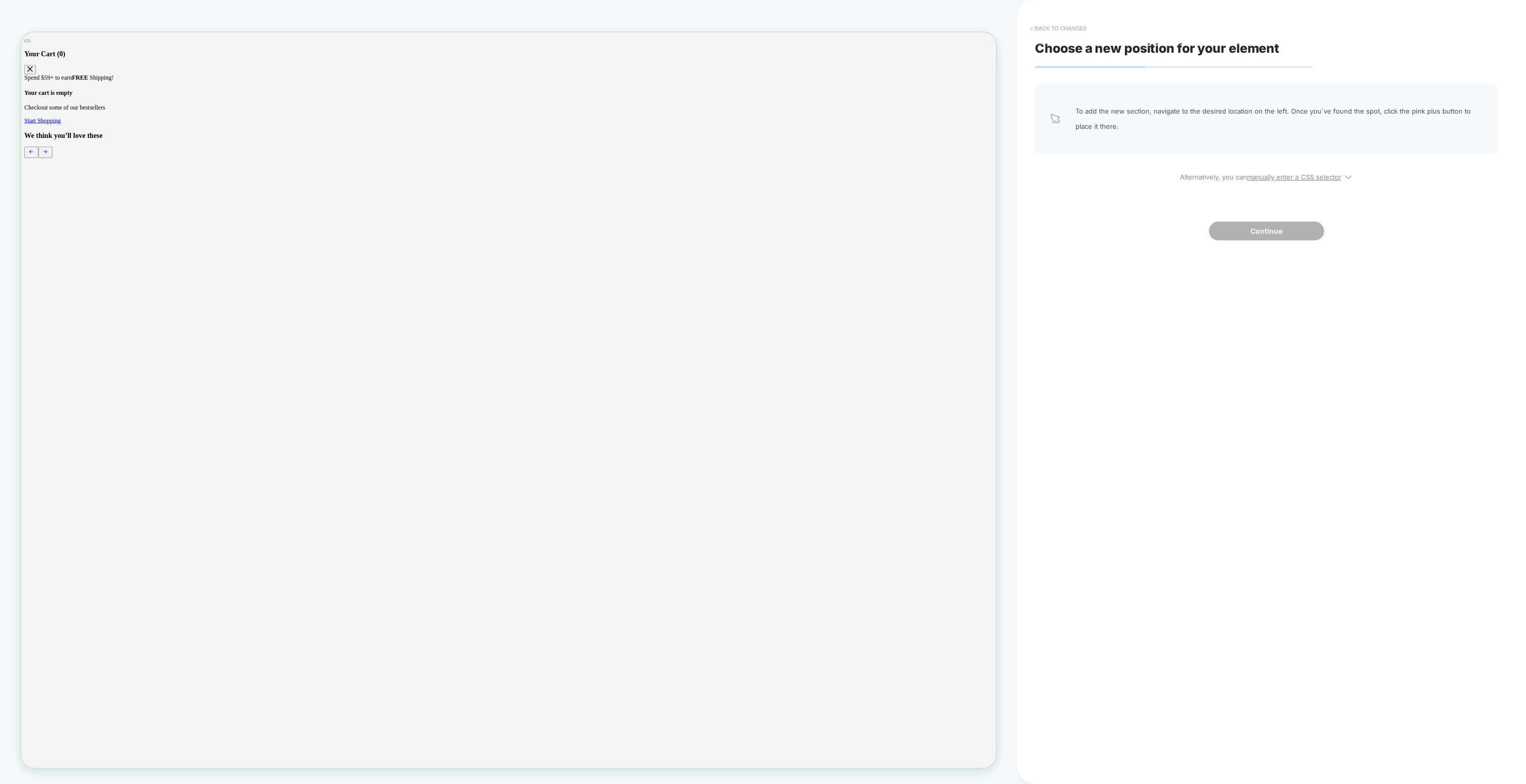
click at [1053, 26] on button "< Back to changes" at bounding box center [1058, 29] width 67 height 16
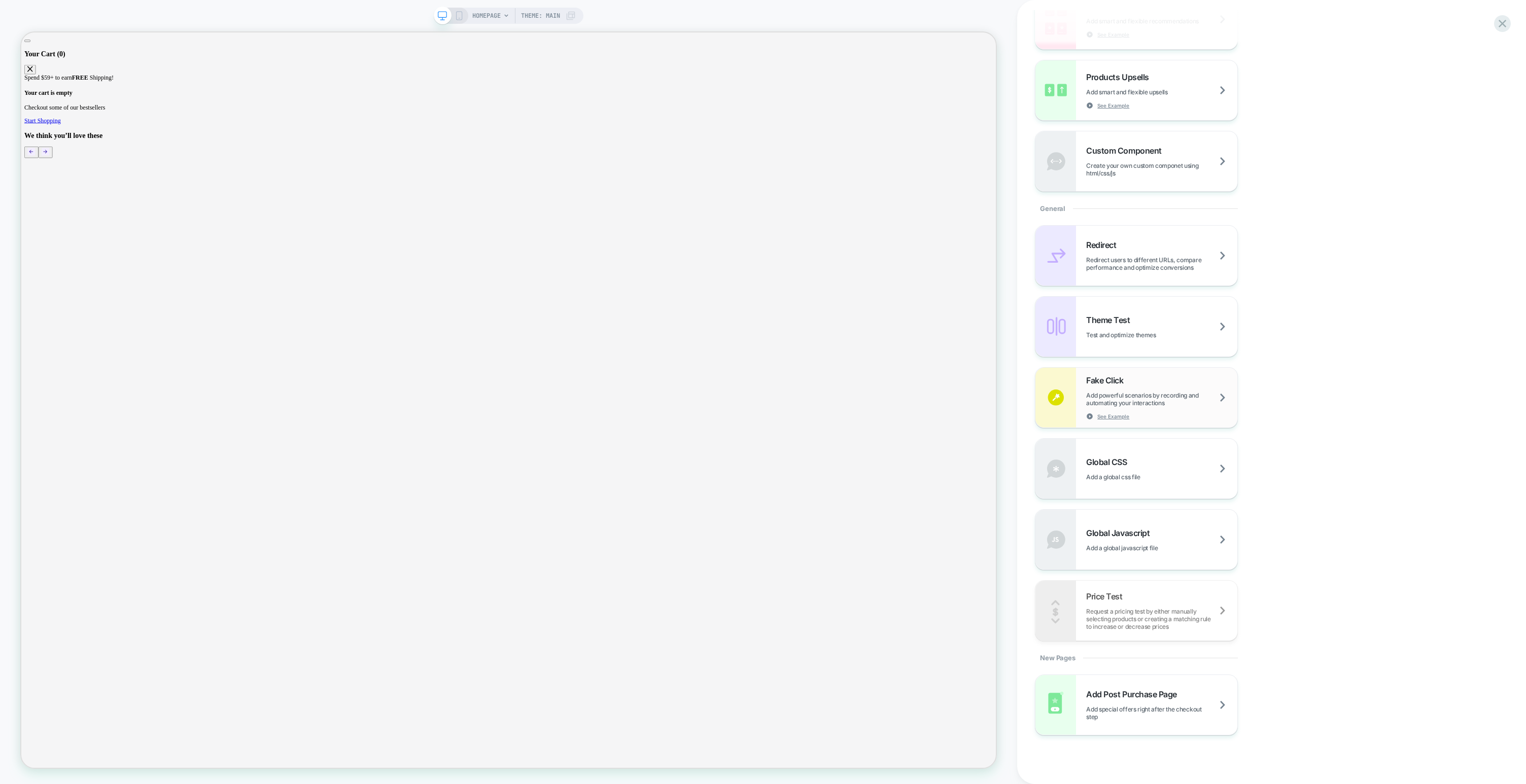
scroll to position [275, 0]
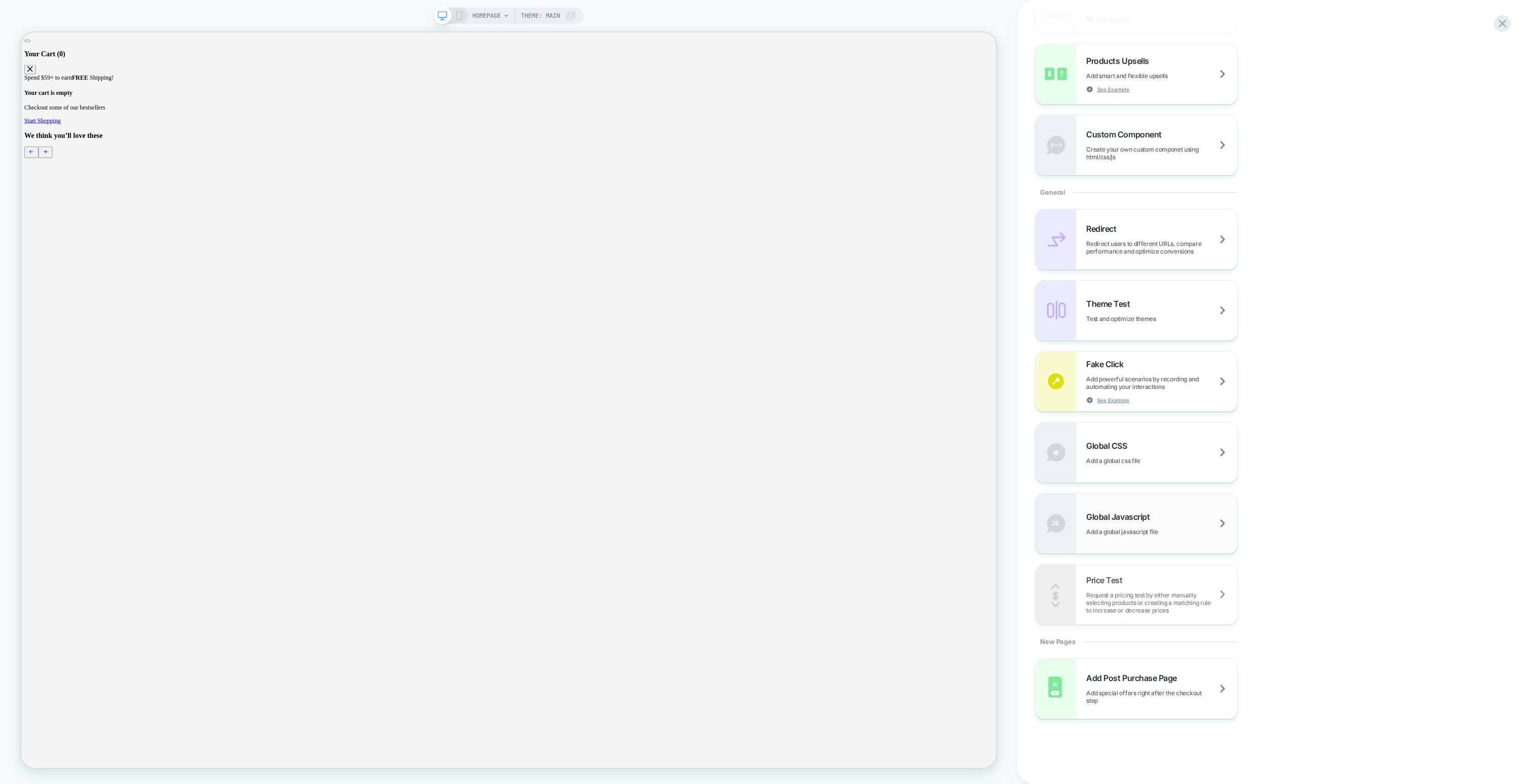
click at [1156, 534] on span "Add a global javascript file" at bounding box center [1135, 531] width 97 height 7
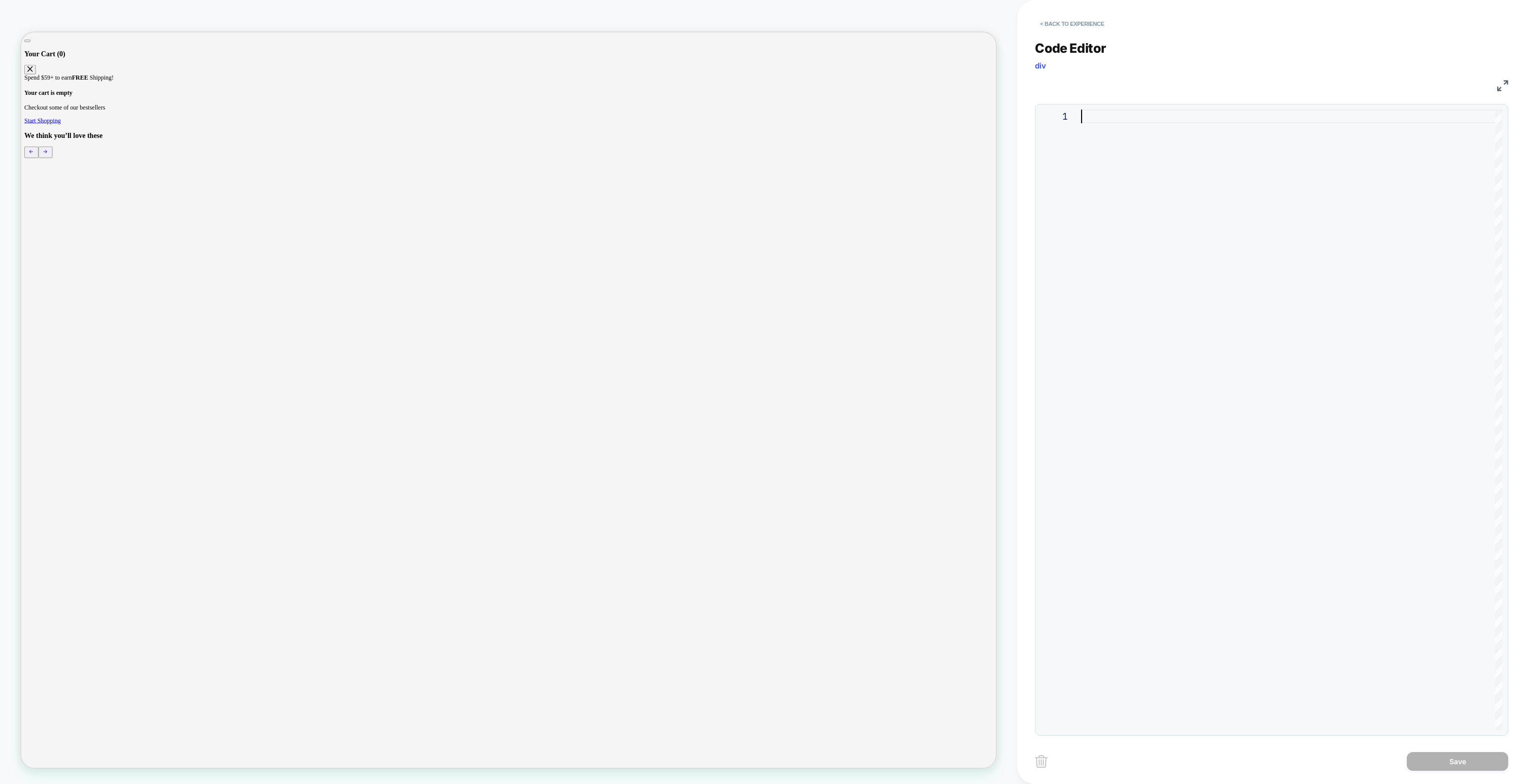
click at [1155, 118] on div at bounding box center [1291, 420] width 421 height 621
type textarea "**********"
click at [1072, 25] on button "< Back to experience" at bounding box center [1072, 24] width 74 height 16
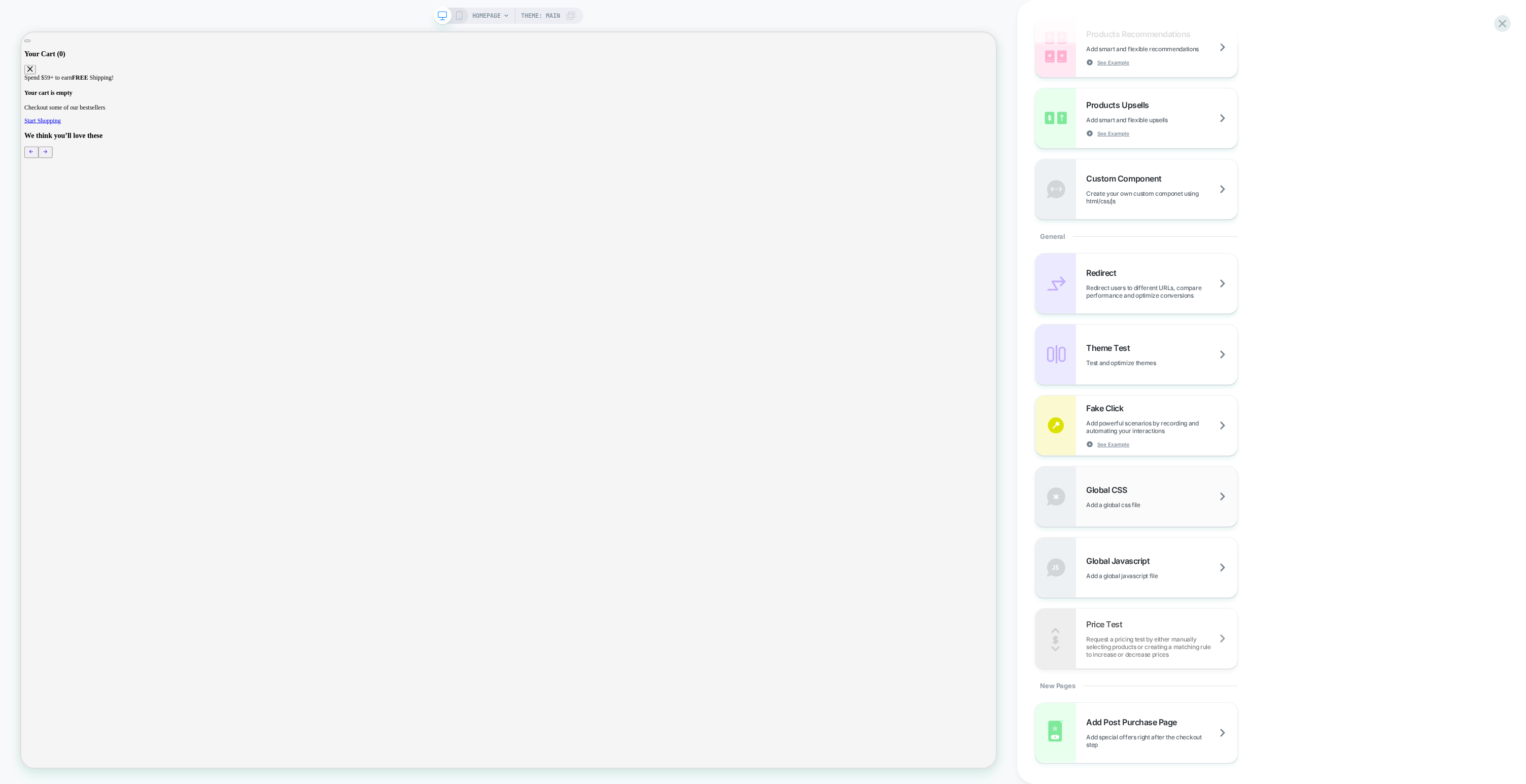
scroll to position [275, 0]
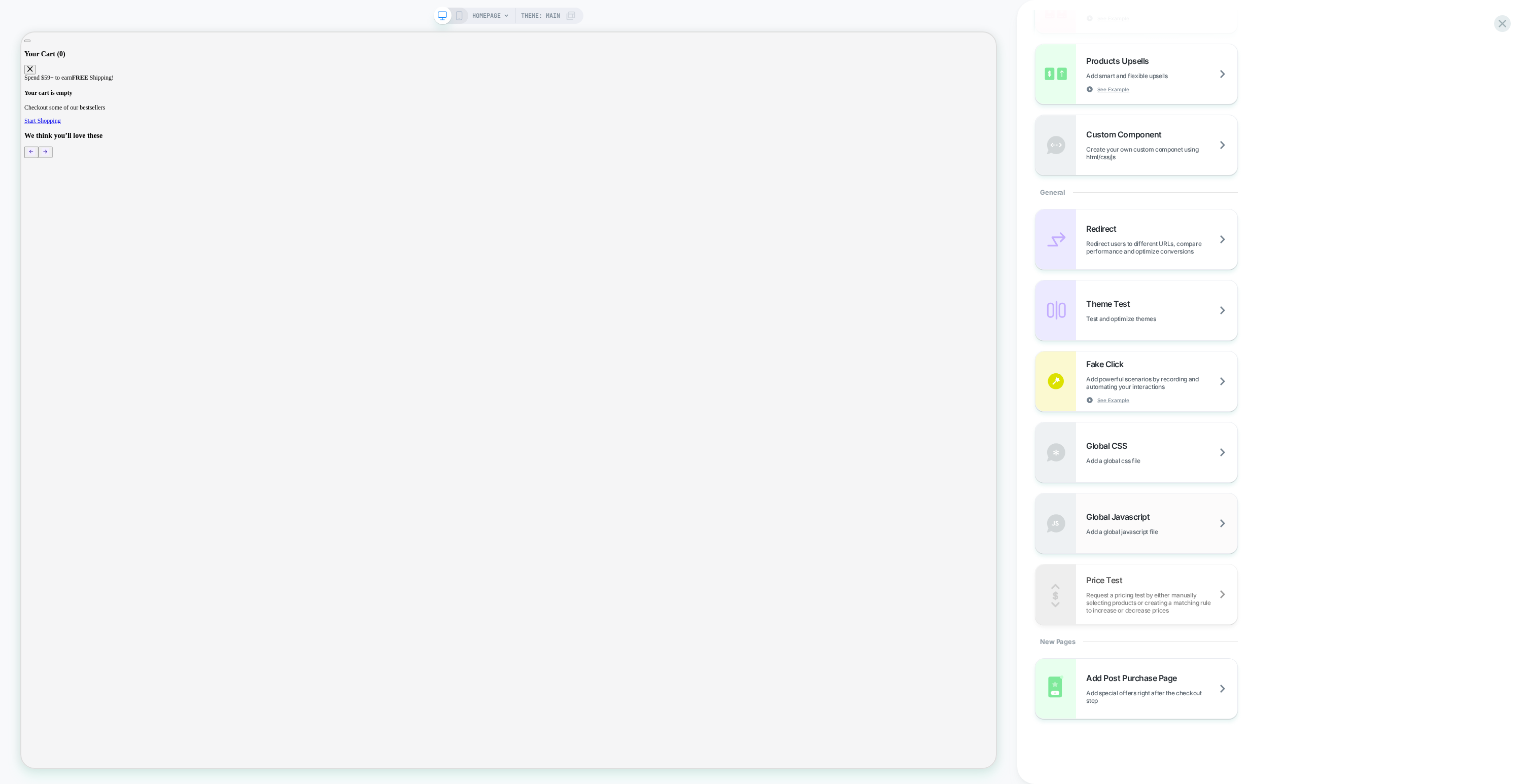
click at [1142, 530] on span "Add a global javascript file" at bounding box center [1135, 531] width 97 height 7
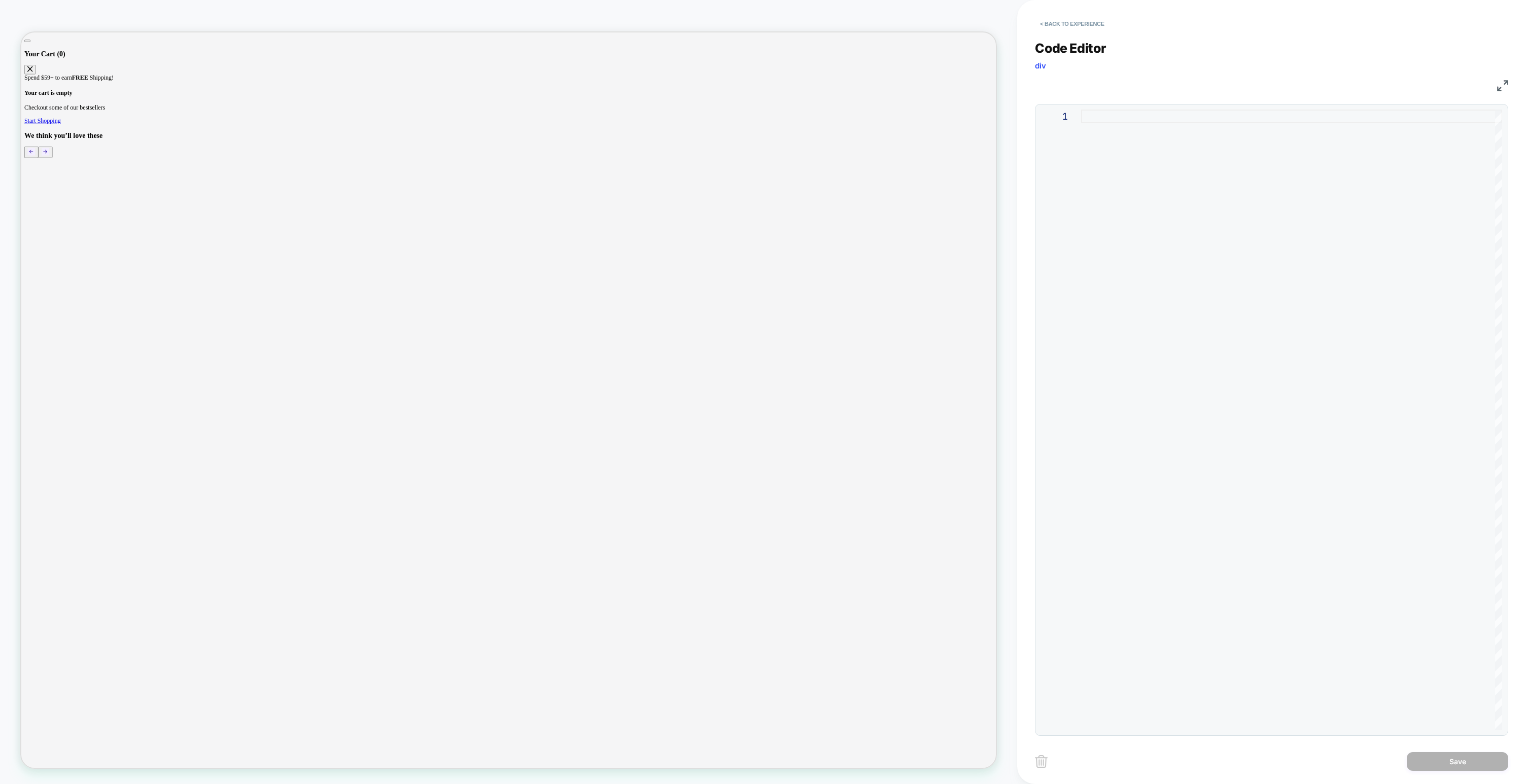
click at [1171, 206] on div at bounding box center [1291, 420] width 421 height 621
type textarea "**********"
click at [1445, 767] on button "Save" at bounding box center [1458, 761] width 102 height 19
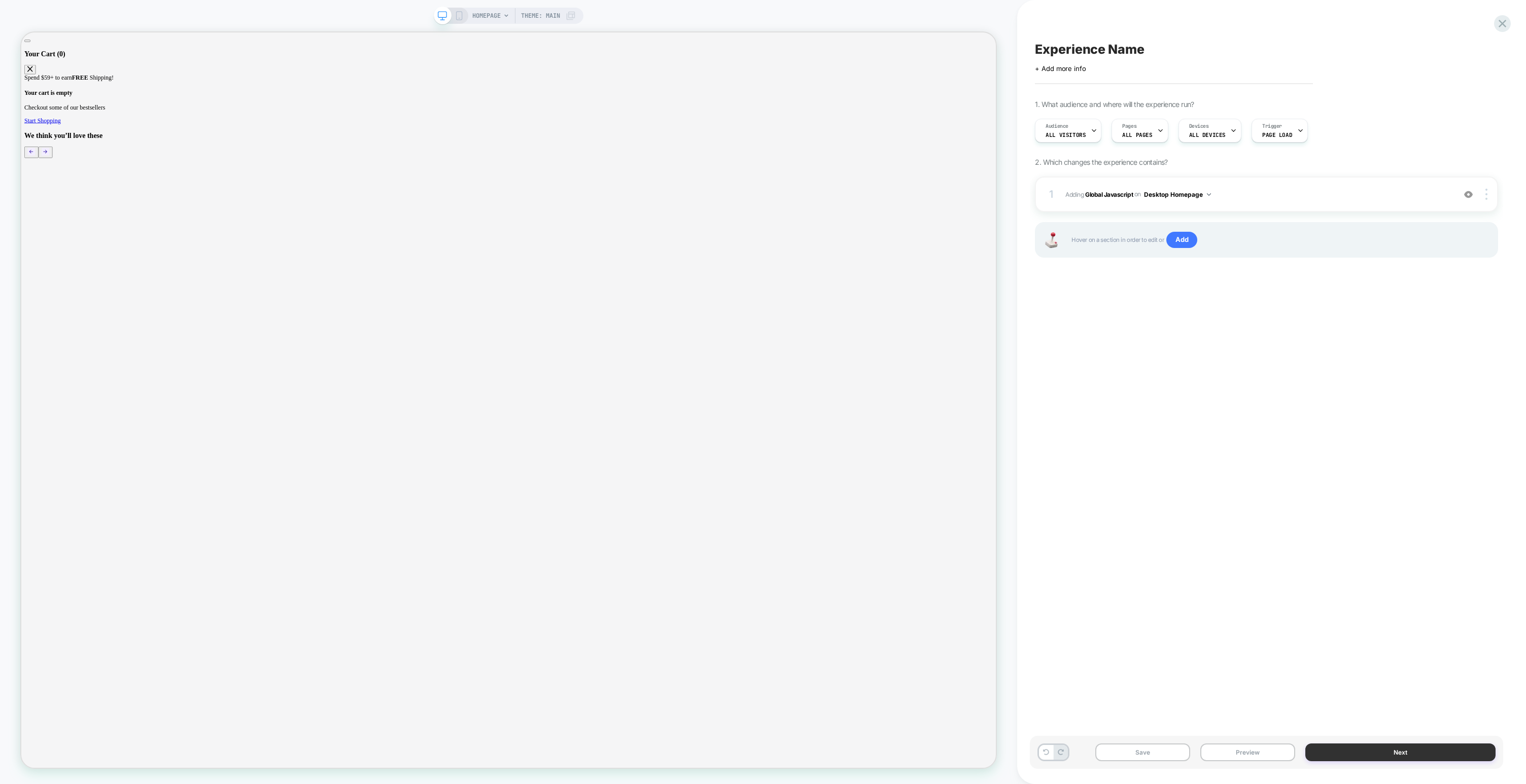
click at [1397, 754] on button "Next" at bounding box center [1400, 753] width 190 height 18
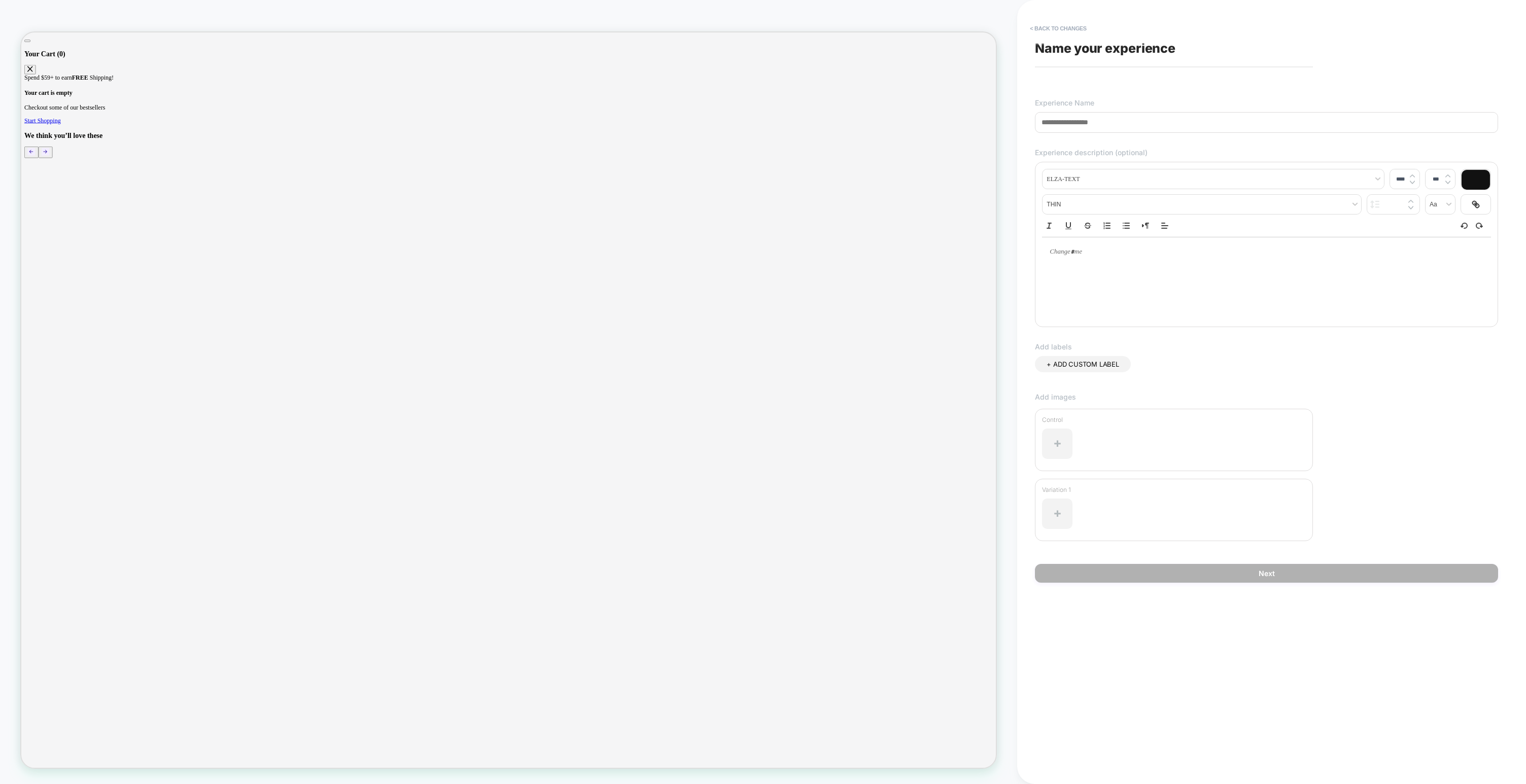
click at [1119, 125] on input at bounding box center [1267, 122] width 464 height 21
type input "********"
click at [1247, 573] on button "Next" at bounding box center [1267, 573] width 464 height 19
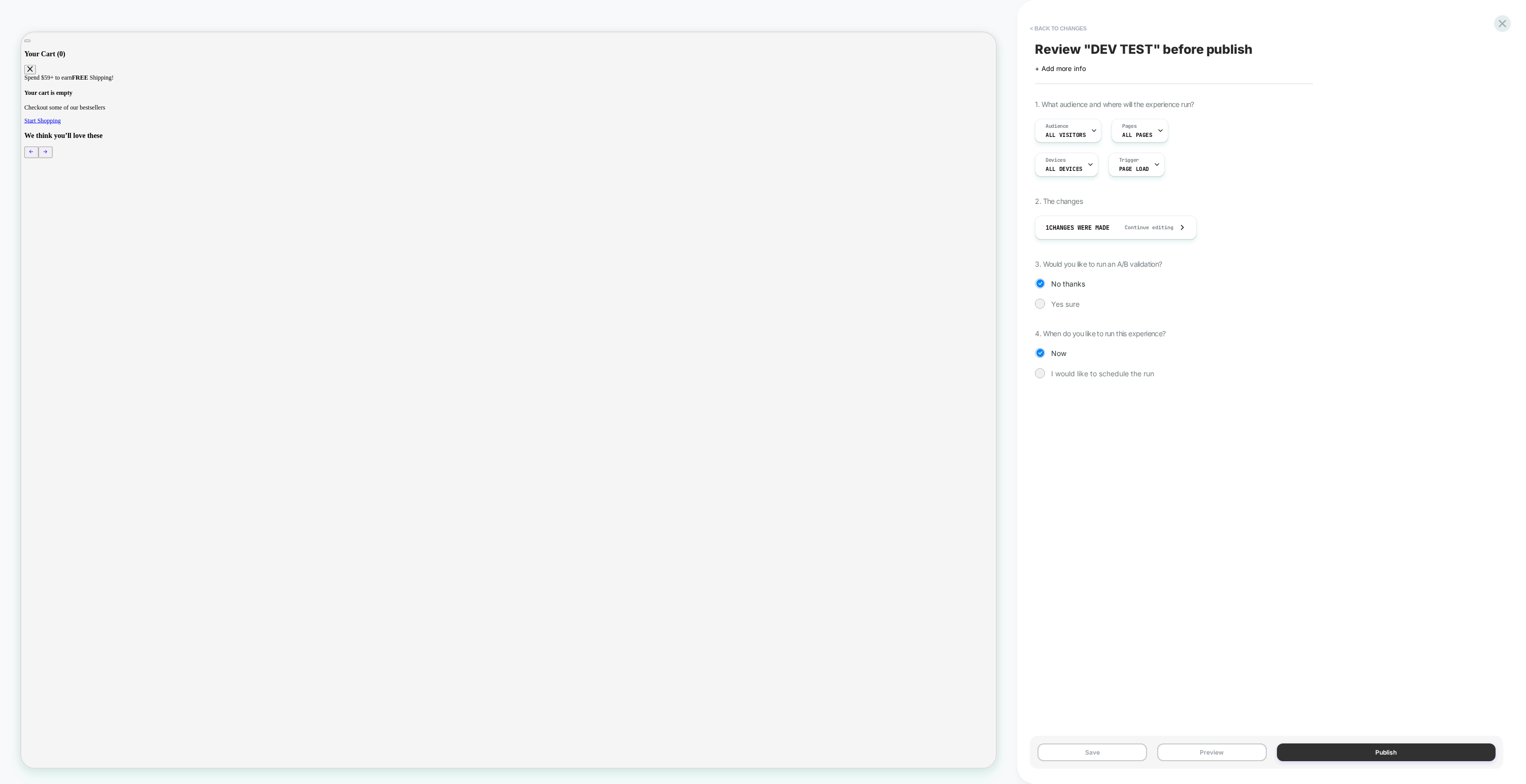
click at [1341, 750] on button "Publish" at bounding box center [1387, 753] width 219 height 18
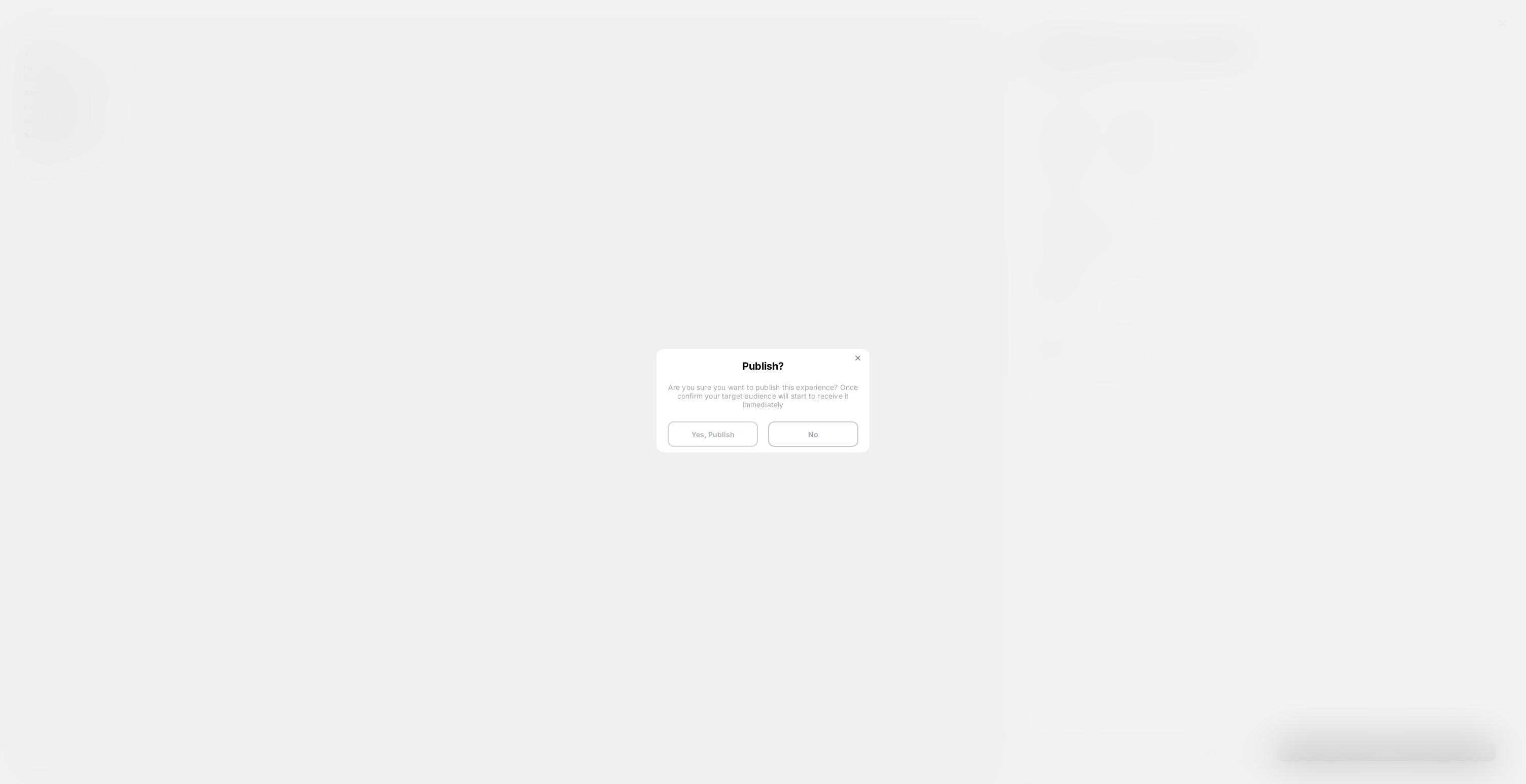
click at [724, 434] on button "Yes, Publish" at bounding box center [713, 434] width 90 height 25
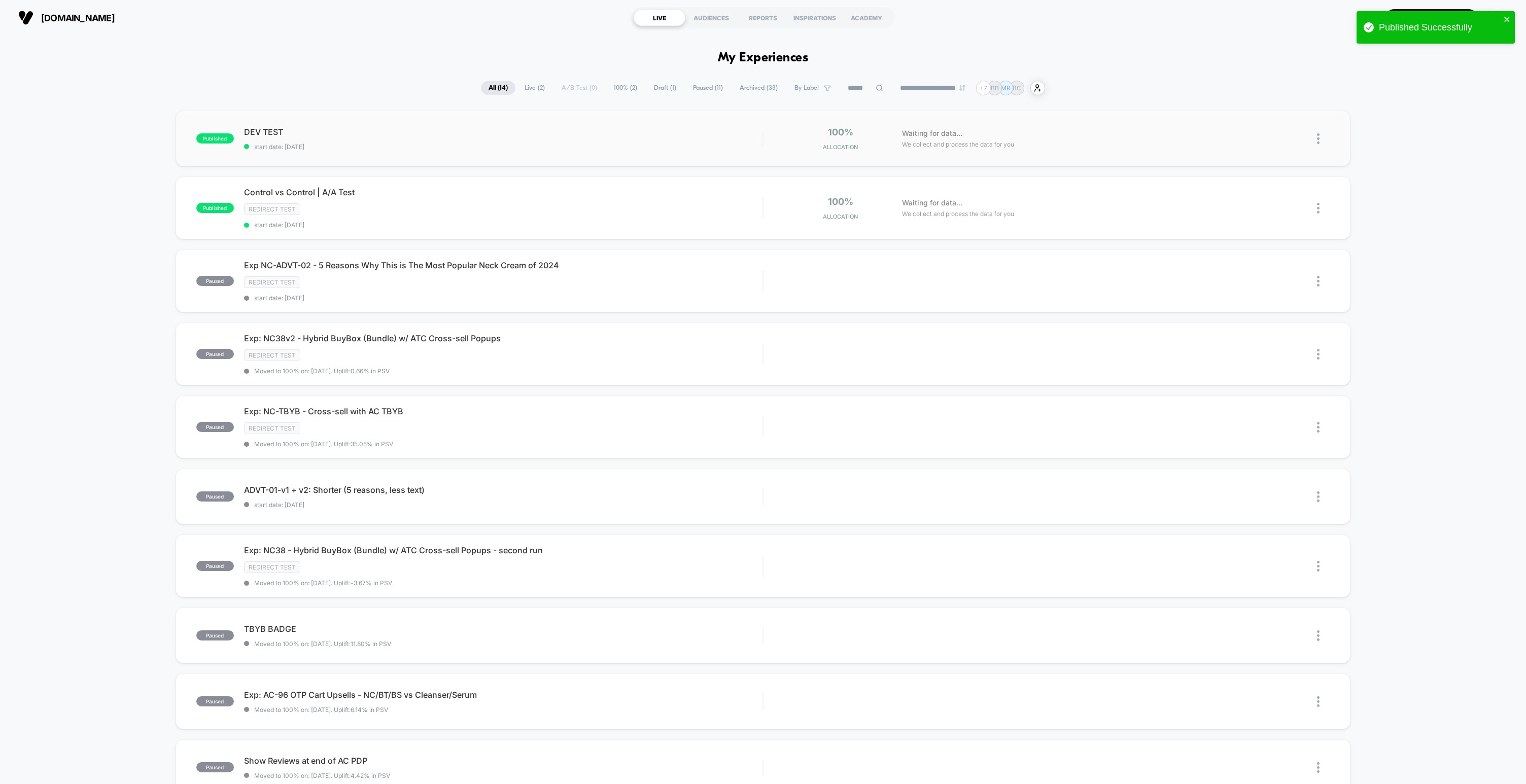
click at [1318, 138] on img at bounding box center [1318, 139] width 2 height 11
click at [1272, 155] on div "Preview Link" at bounding box center [1266, 151] width 91 height 23
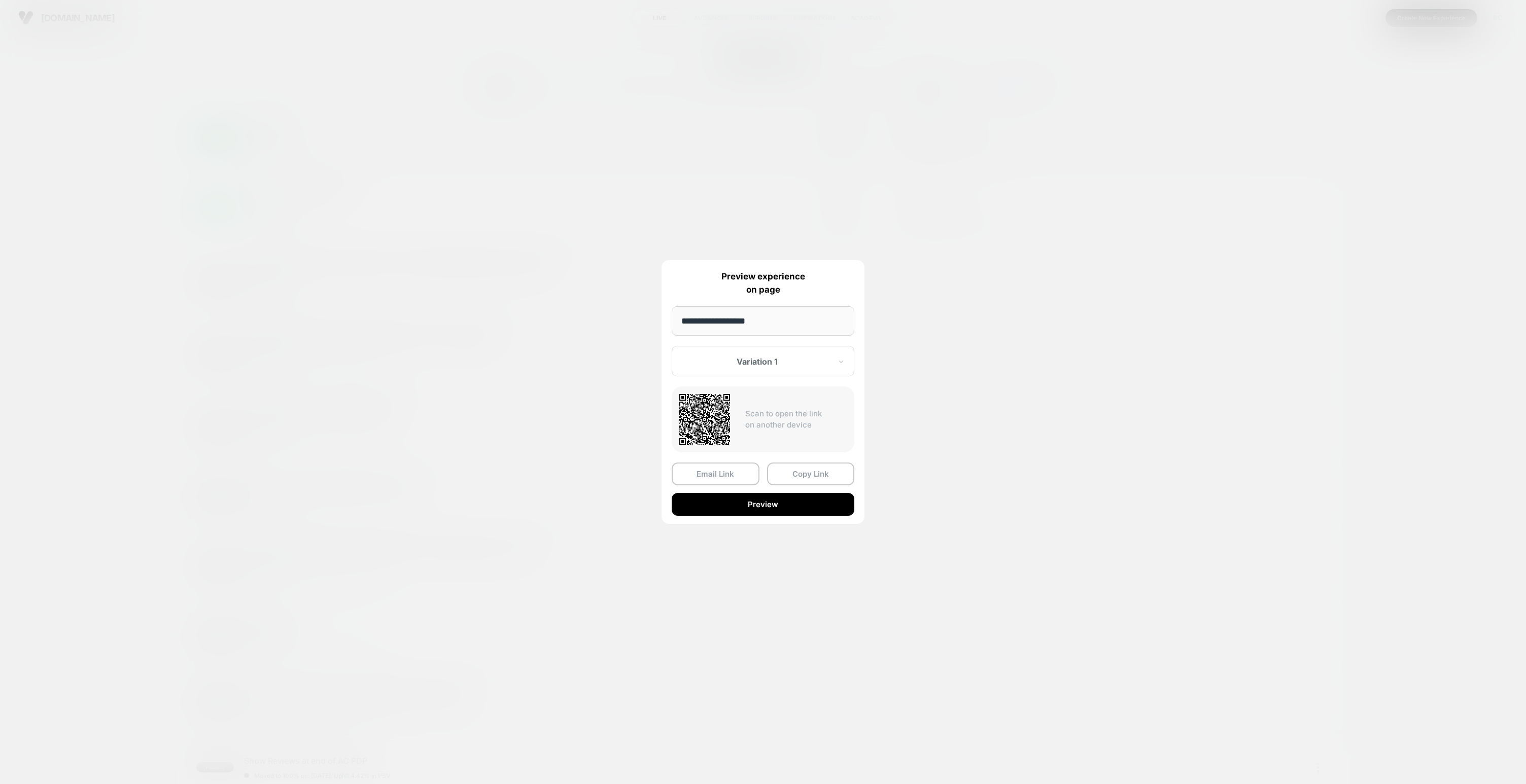
click at [1017, 474] on div at bounding box center [763, 392] width 1526 height 784
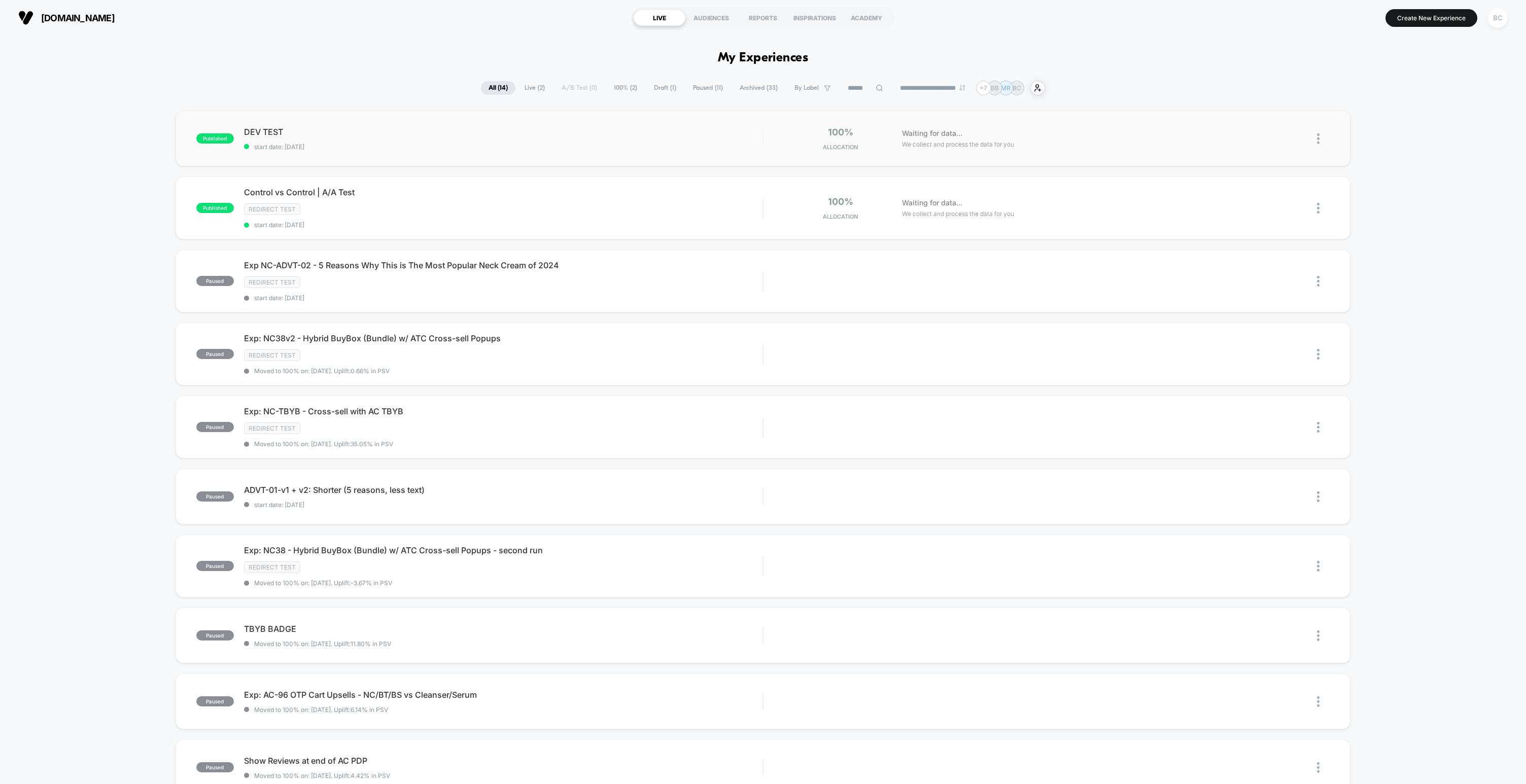
click at [1507, 16] on div "BC" at bounding box center [1498, 18] width 20 height 20
click at [1420, 226] on span "Integrations" at bounding box center [1487, 230] width 184 height 8
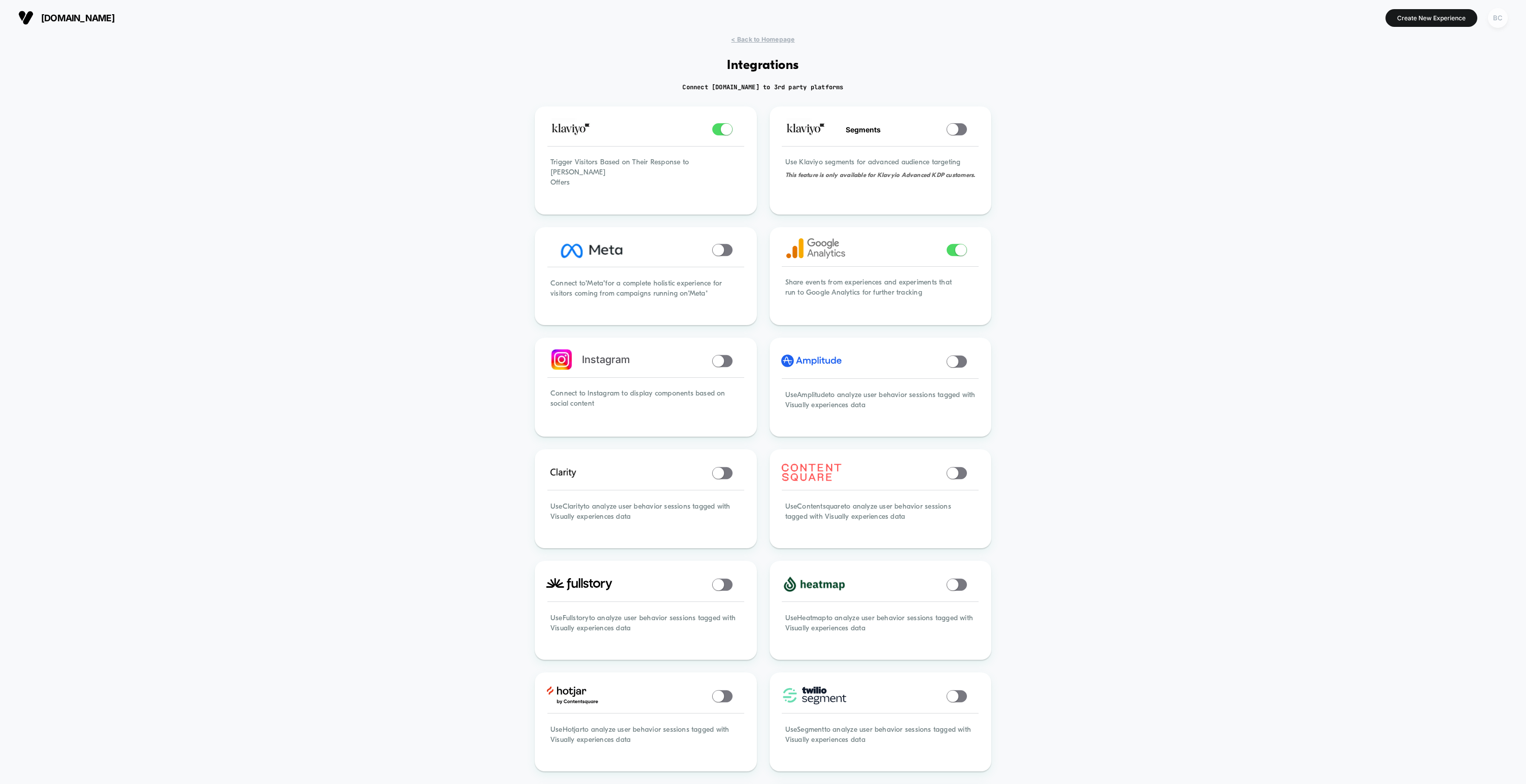
click at [1498, 20] on div "BC" at bounding box center [1498, 18] width 20 height 20
click at [404, 180] on div "< Back to Homepage Integrations Connect [DOMAIN_NAME] to 3rd party platforms Tr…" at bounding box center [763, 575] width 1526 height 1079
